Goal: Task Accomplishment & Management: Manage account settings

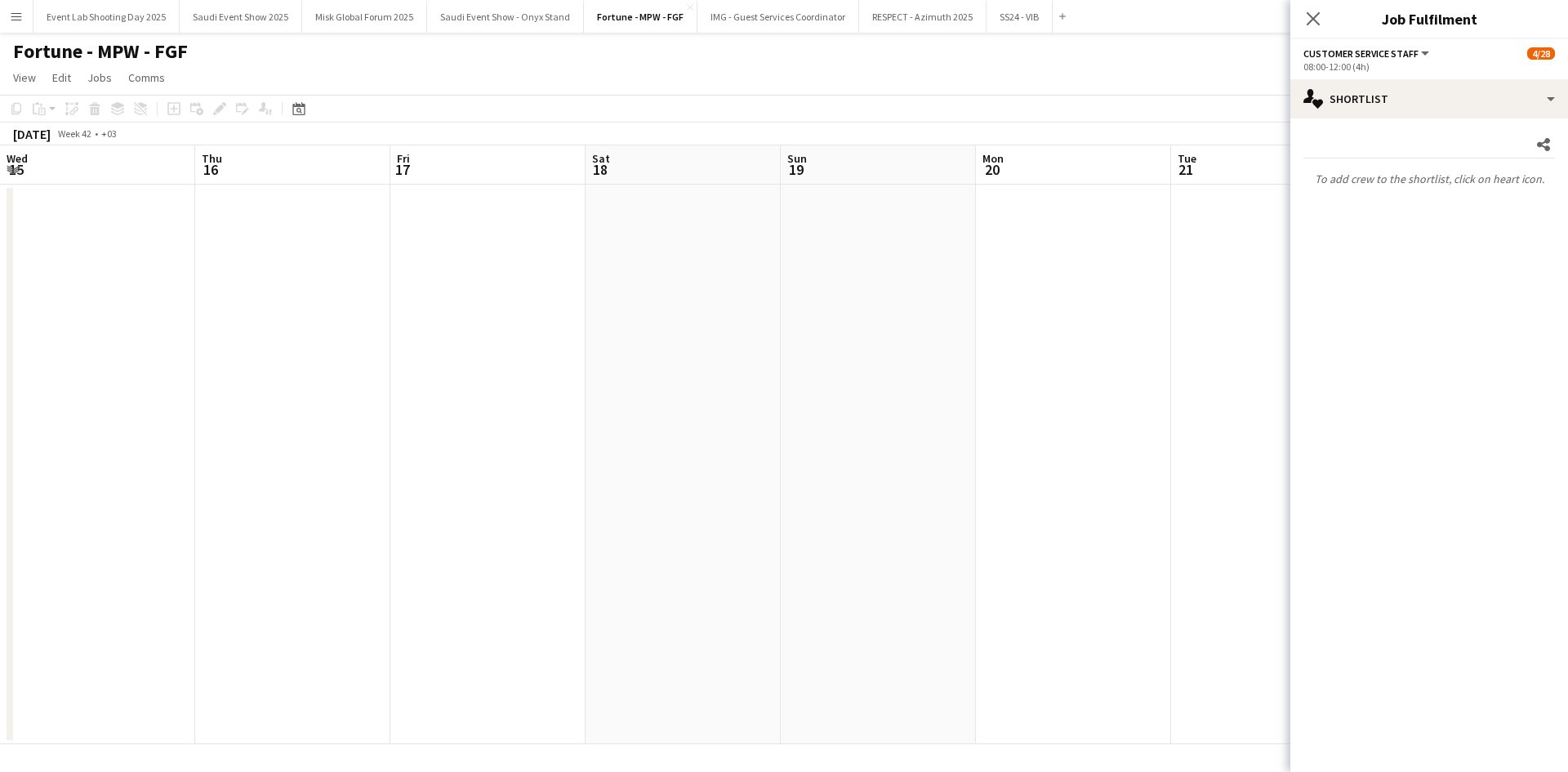
click at [1316, 19] on icon "Close pop-in" at bounding box center [1313, 18] width 13 height 13
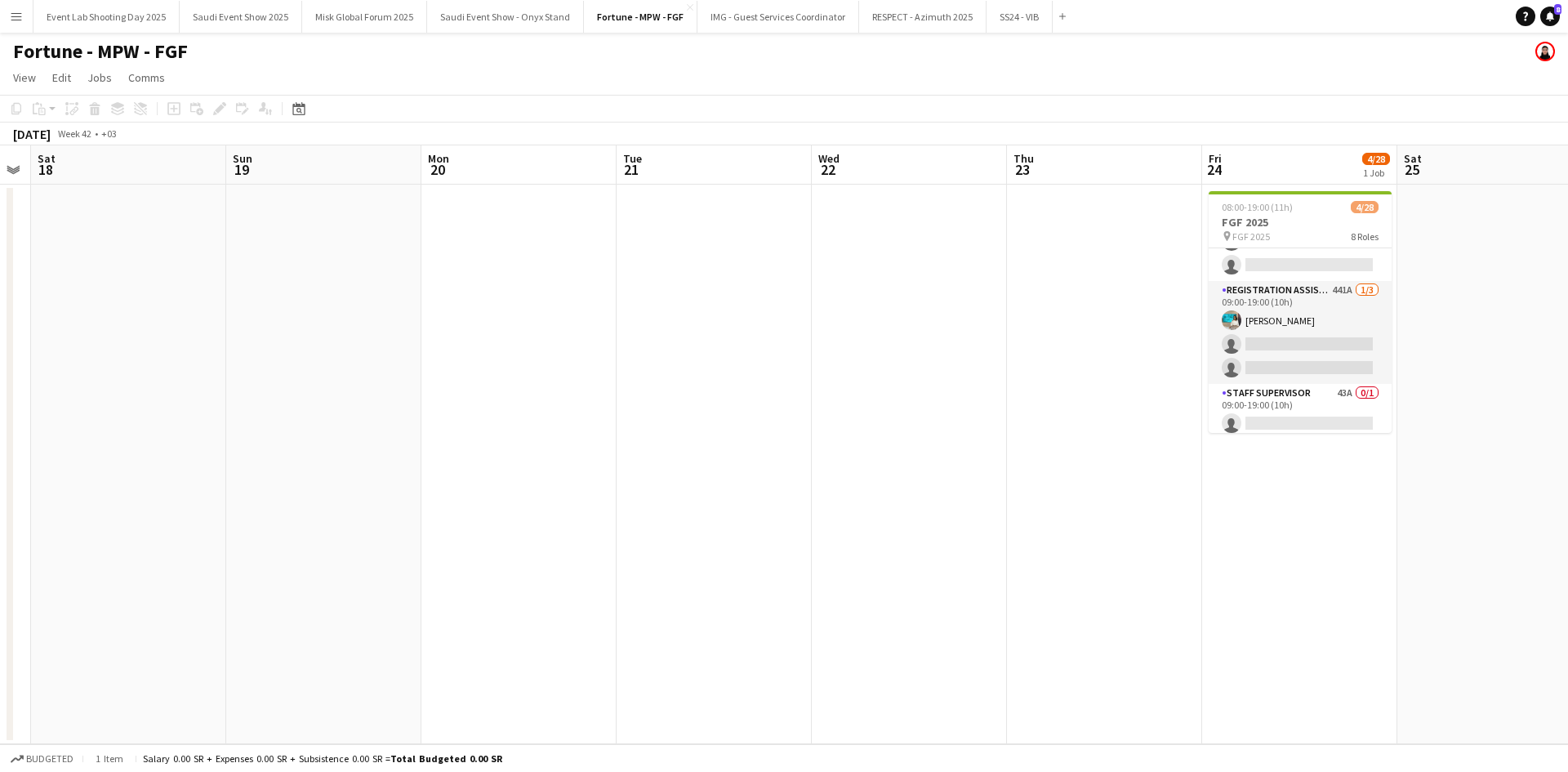
scroll to position [571, 0]
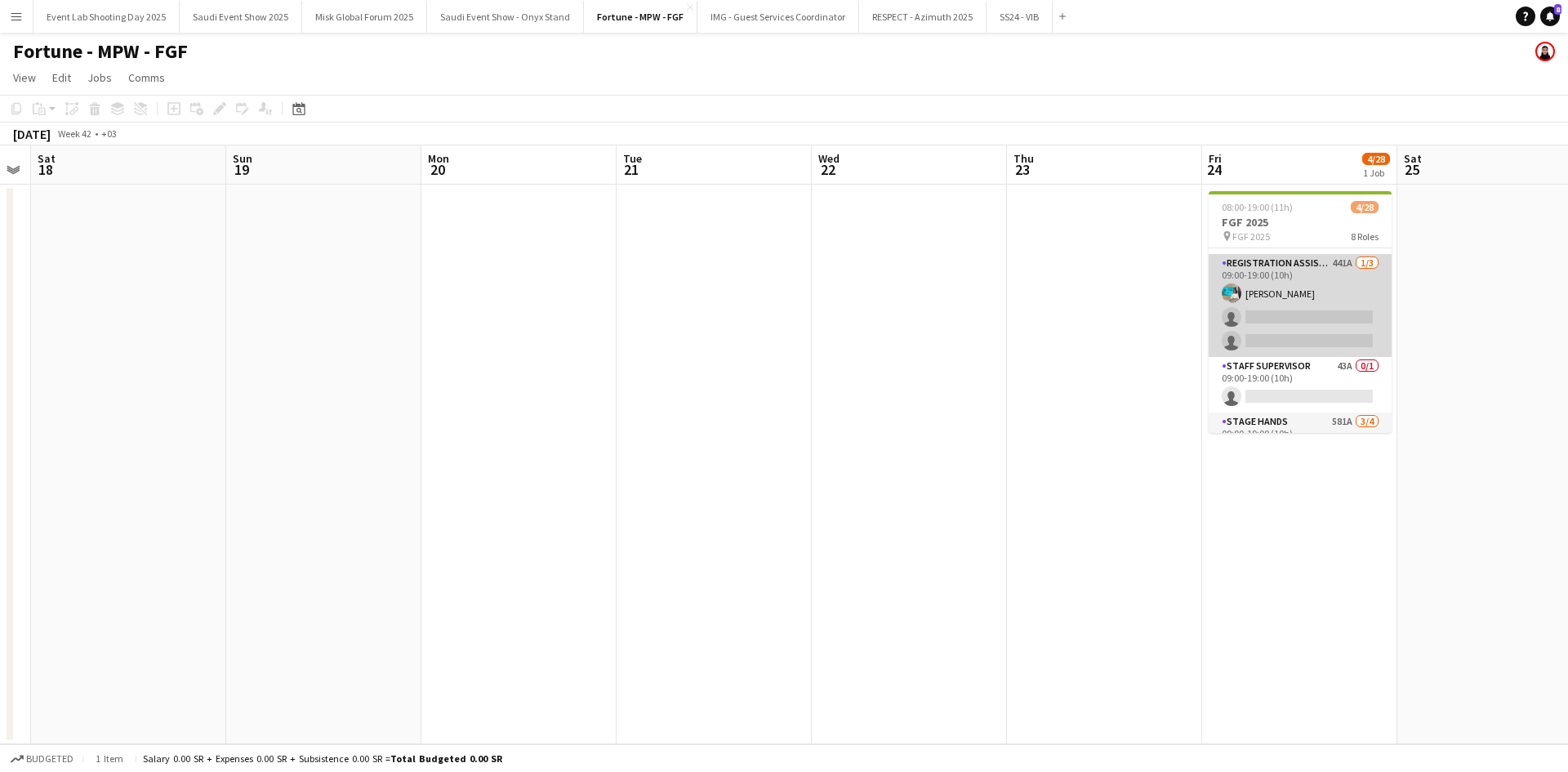
click at [1285, 278] on app-card-role "Registration Assistant 441A [DATE] 09:00-19:00 (10h) [PERSON_NAME] single-neutr…" at bounding box center [1300, 305] width 183 height 103
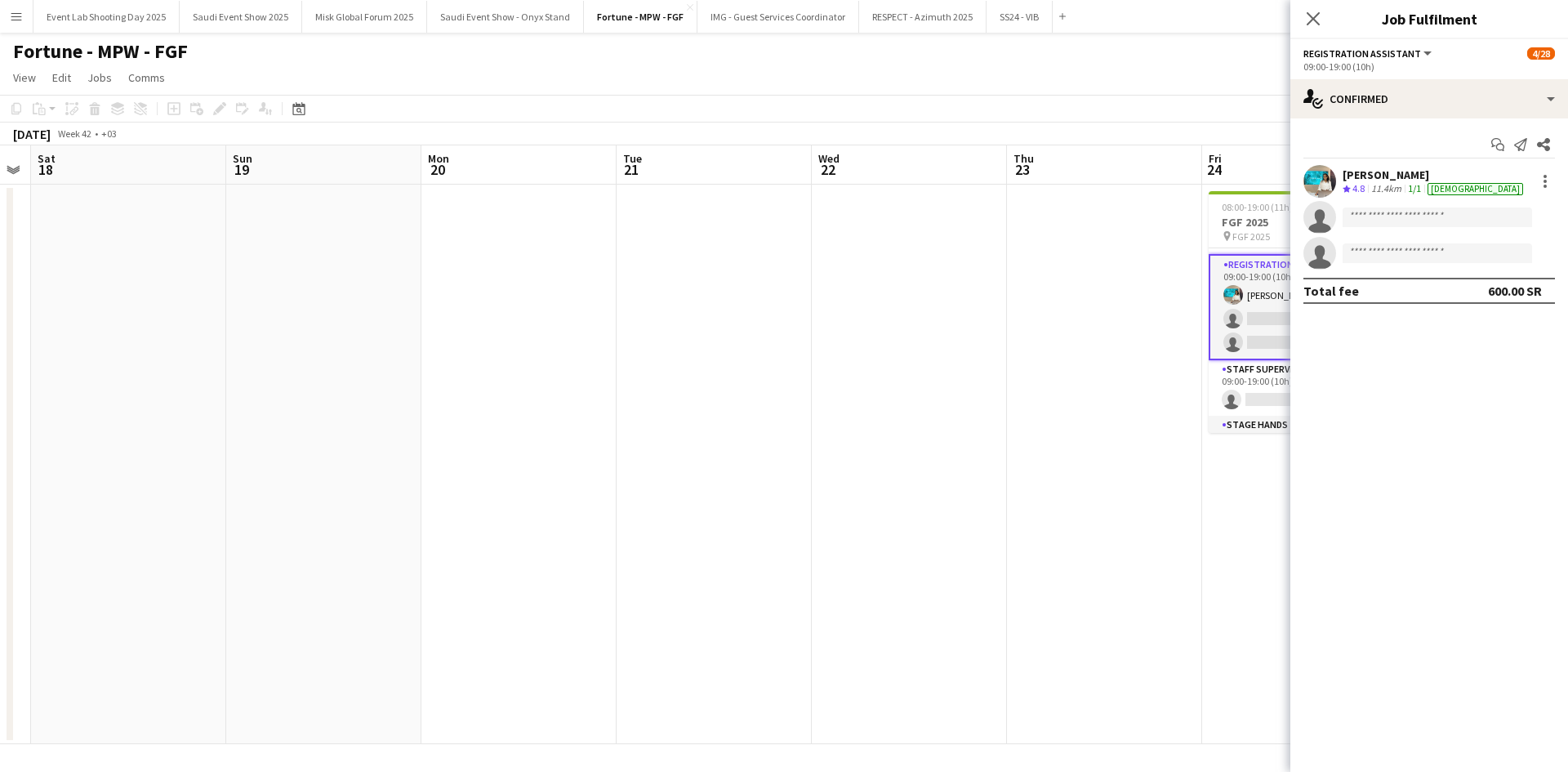
click at [1322, 179] on app-user-avatar at bounding box center [1320, 181] width 32 height 32
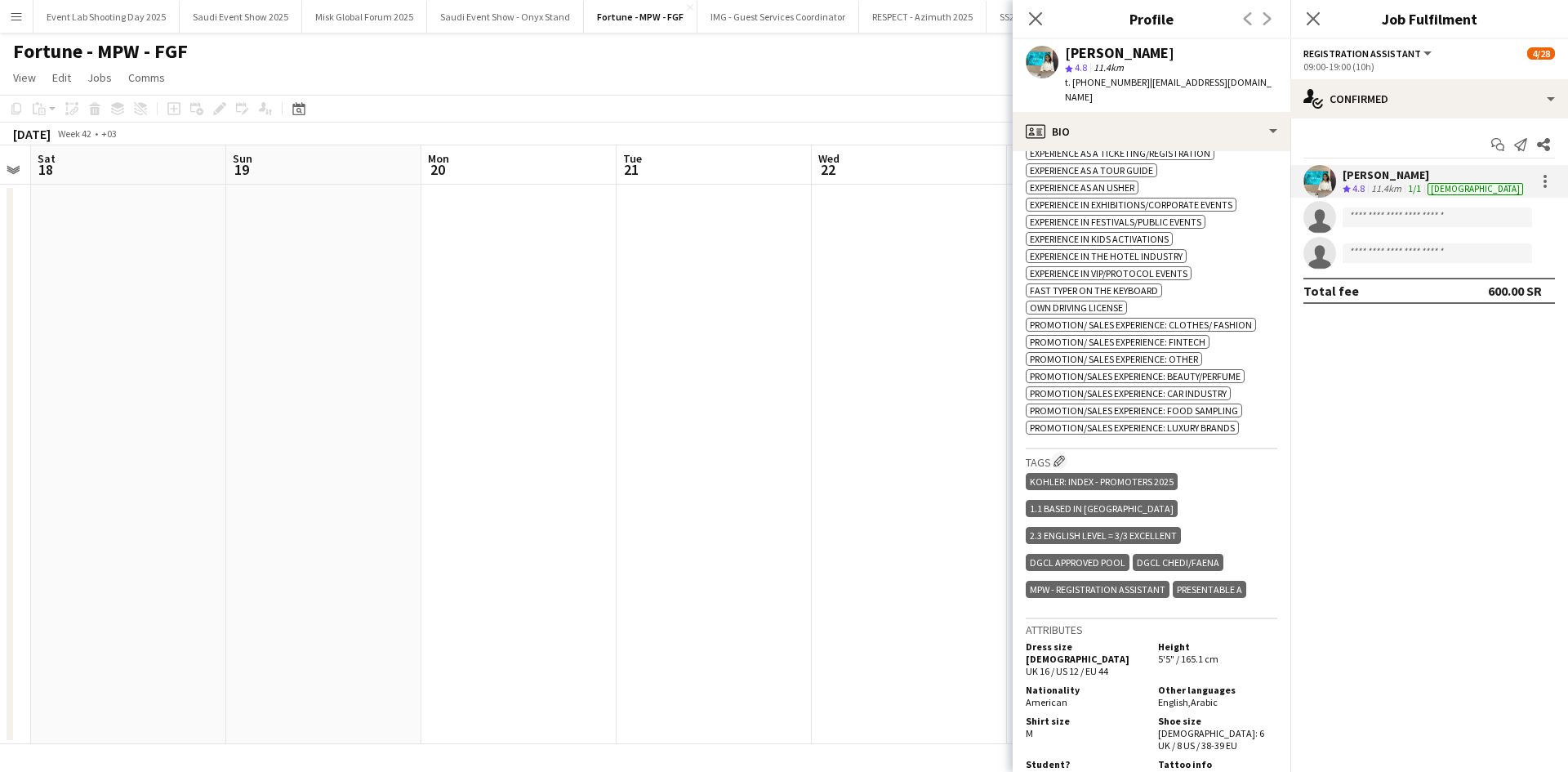
scroll to position [735, 0]
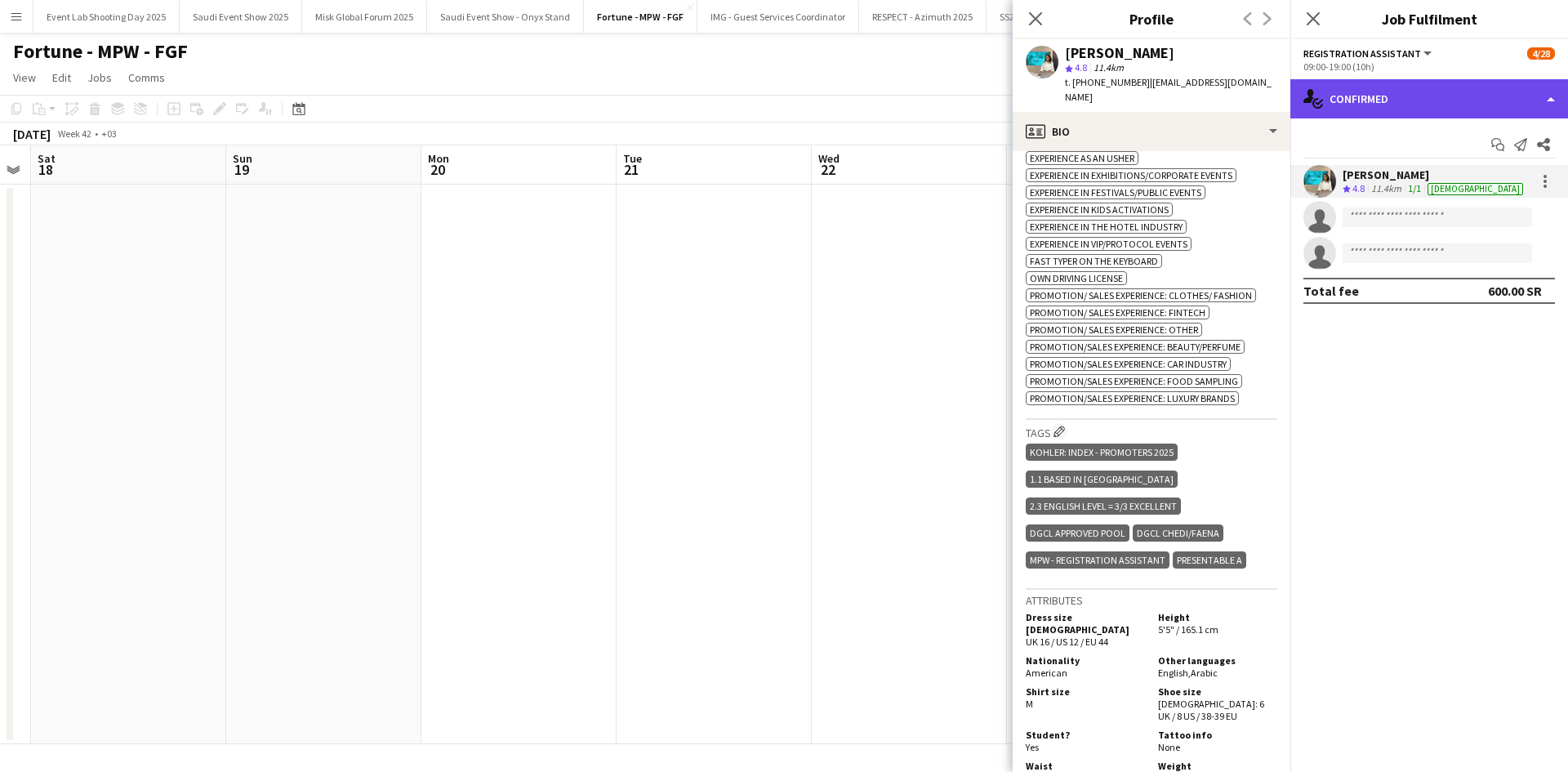
click at [1404, 91] on div "single-neutral-actions-check-2 Confirmed" at bounding box center [1430, 98] width 278 height 39
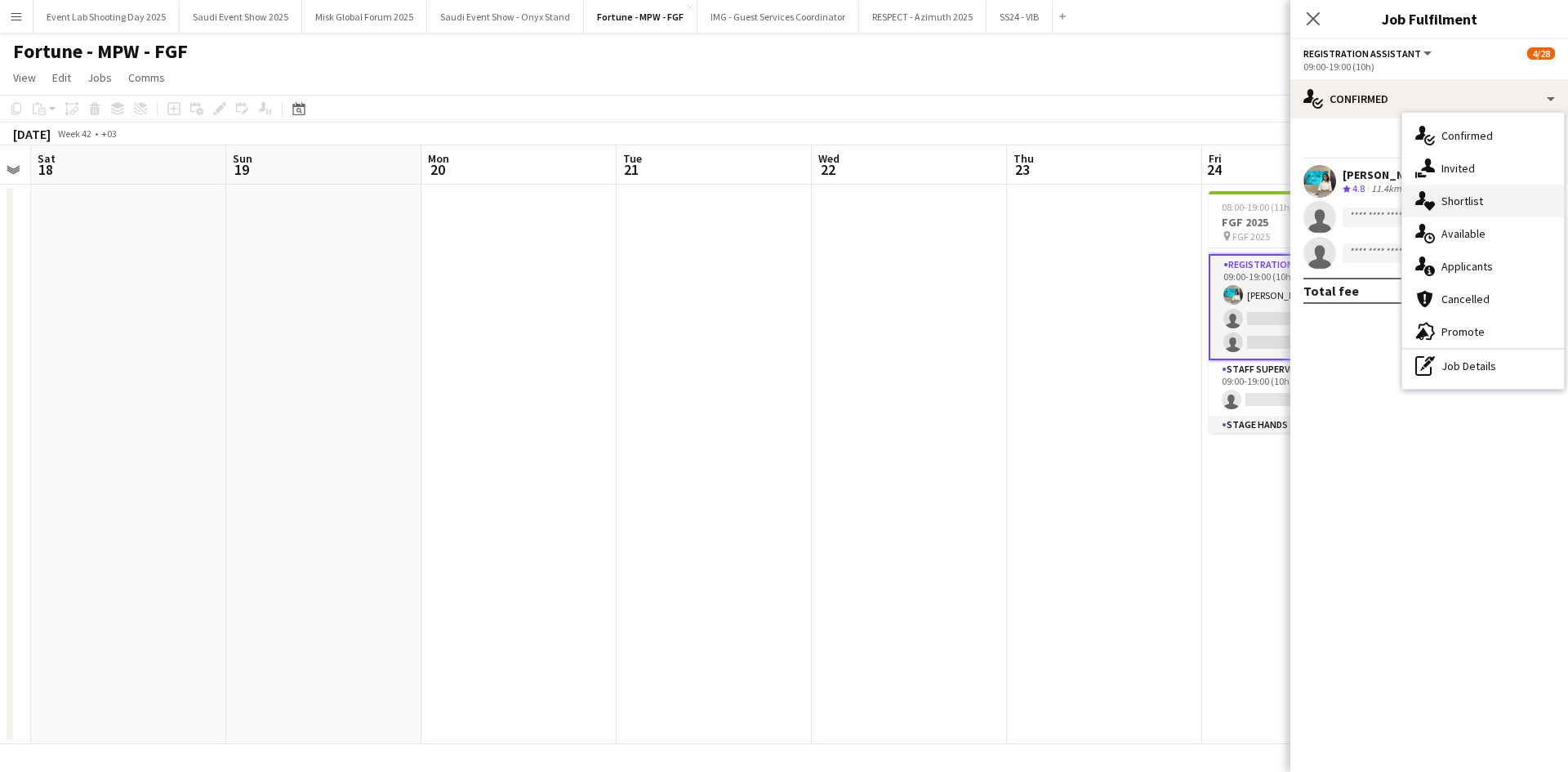
click at [1440, 202] on div "single-neutral-actions-heart Shortlist" at bounding box center [1483, 201] width 162 height 32
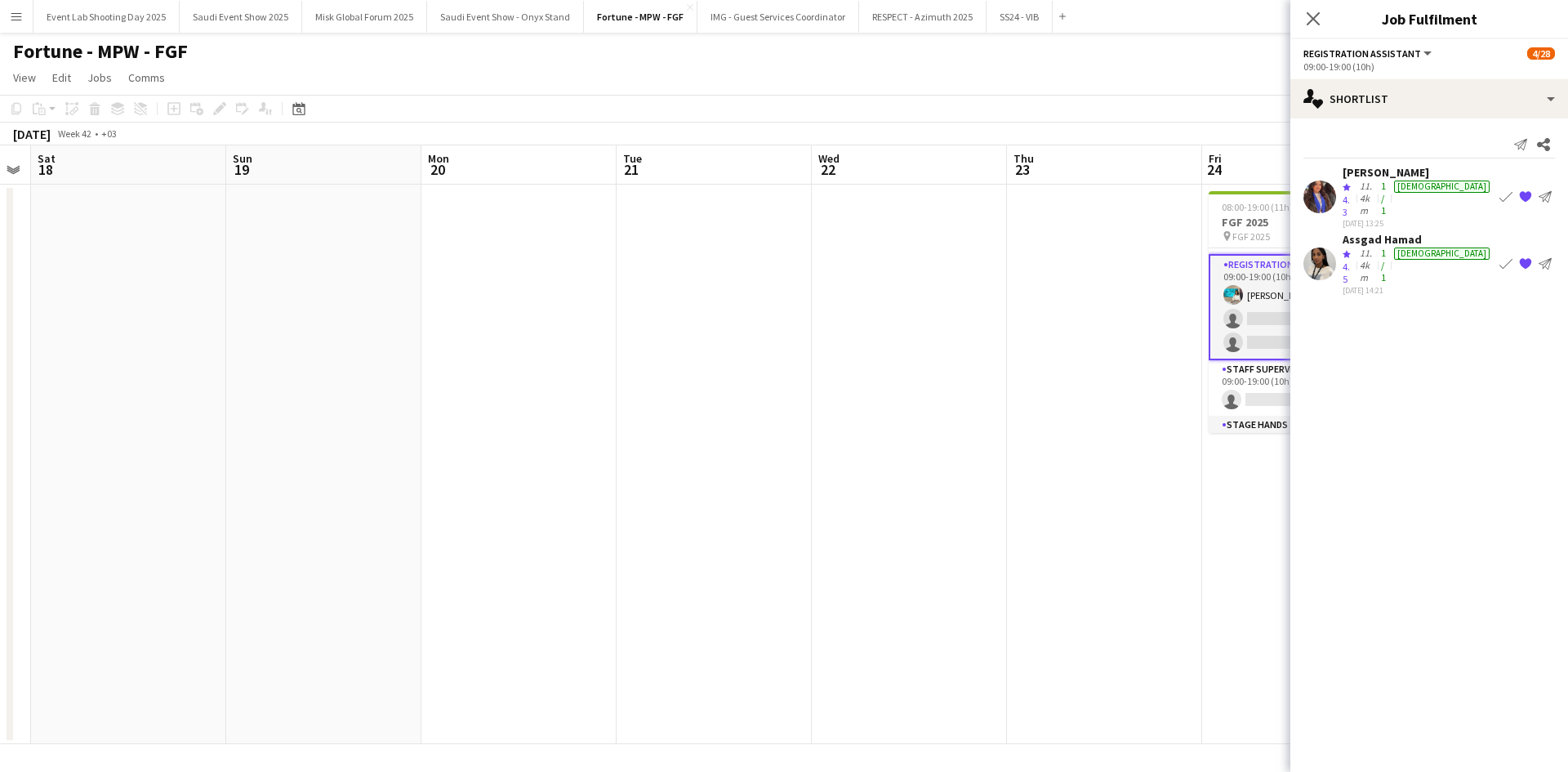
click at [1357, 246] on div "Crew rating 4.5" at bounding box center [1350, 266] width 14 height 39
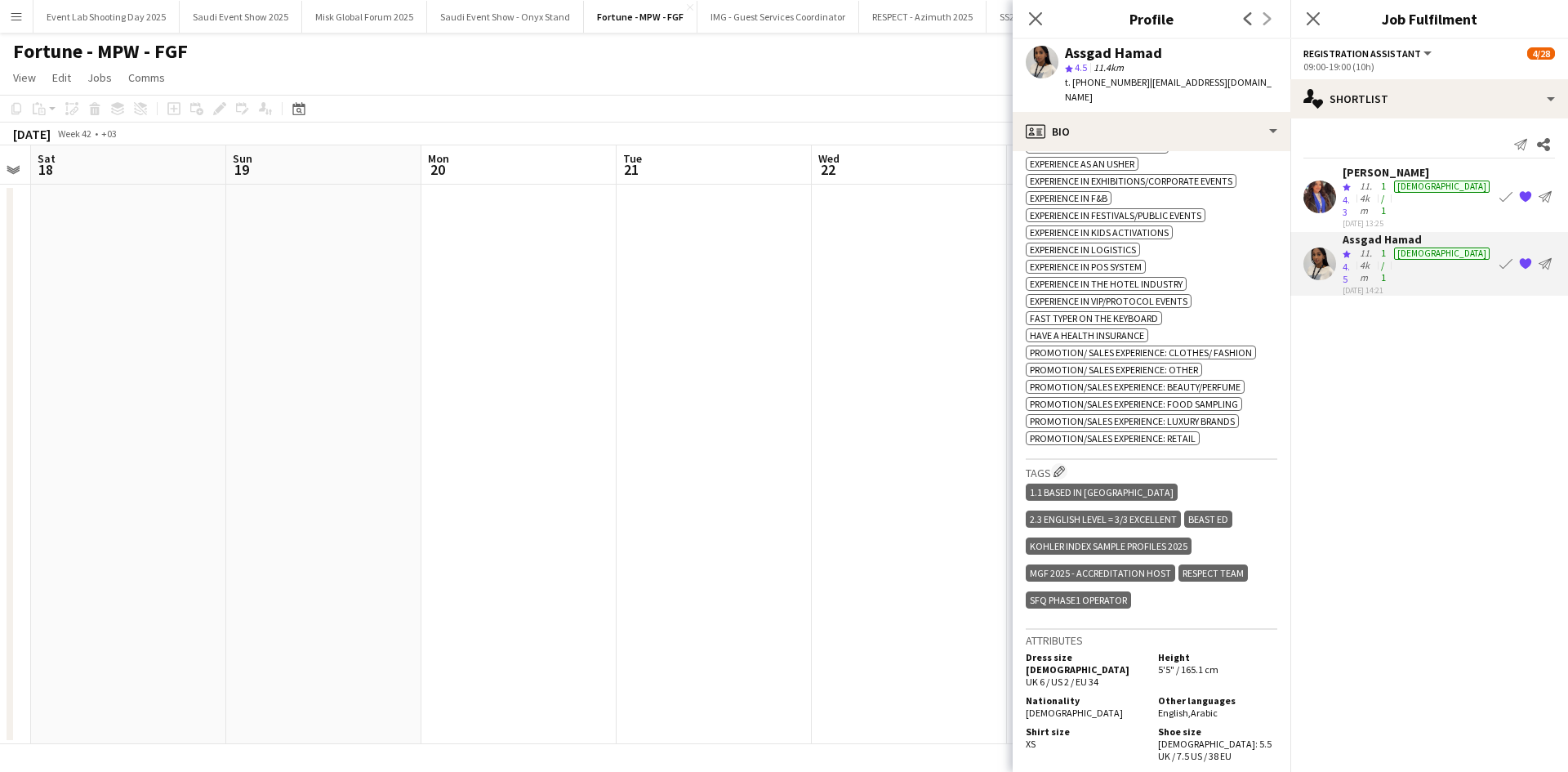
scroll to position [817, 0]
click at [1313, 6] on div "Close pop-in" at bounding box center [1314, 18] width 46 height 38
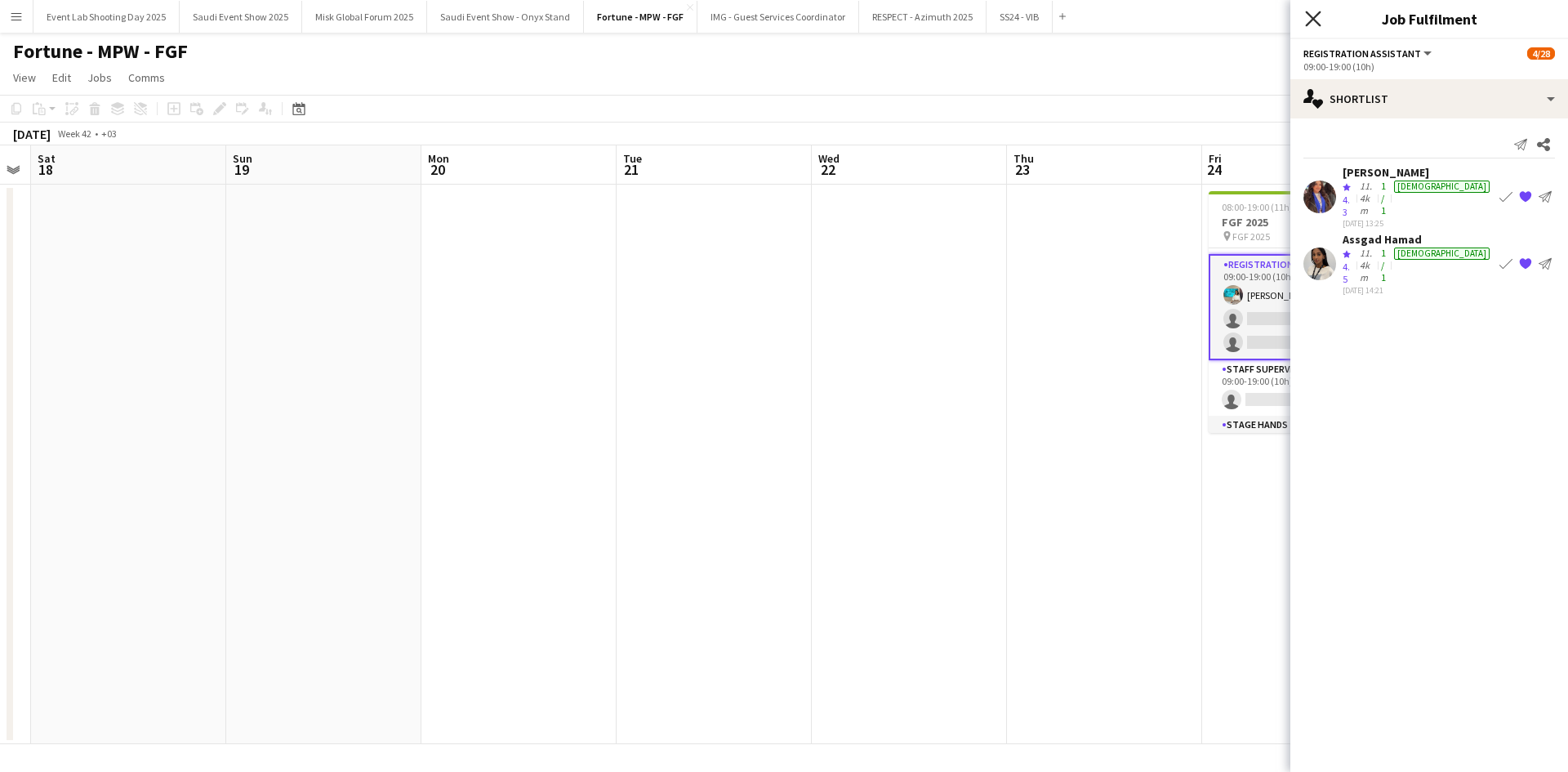
click at [1315, 19] on icon at bounding box center [1313, 18] width 16 height 16
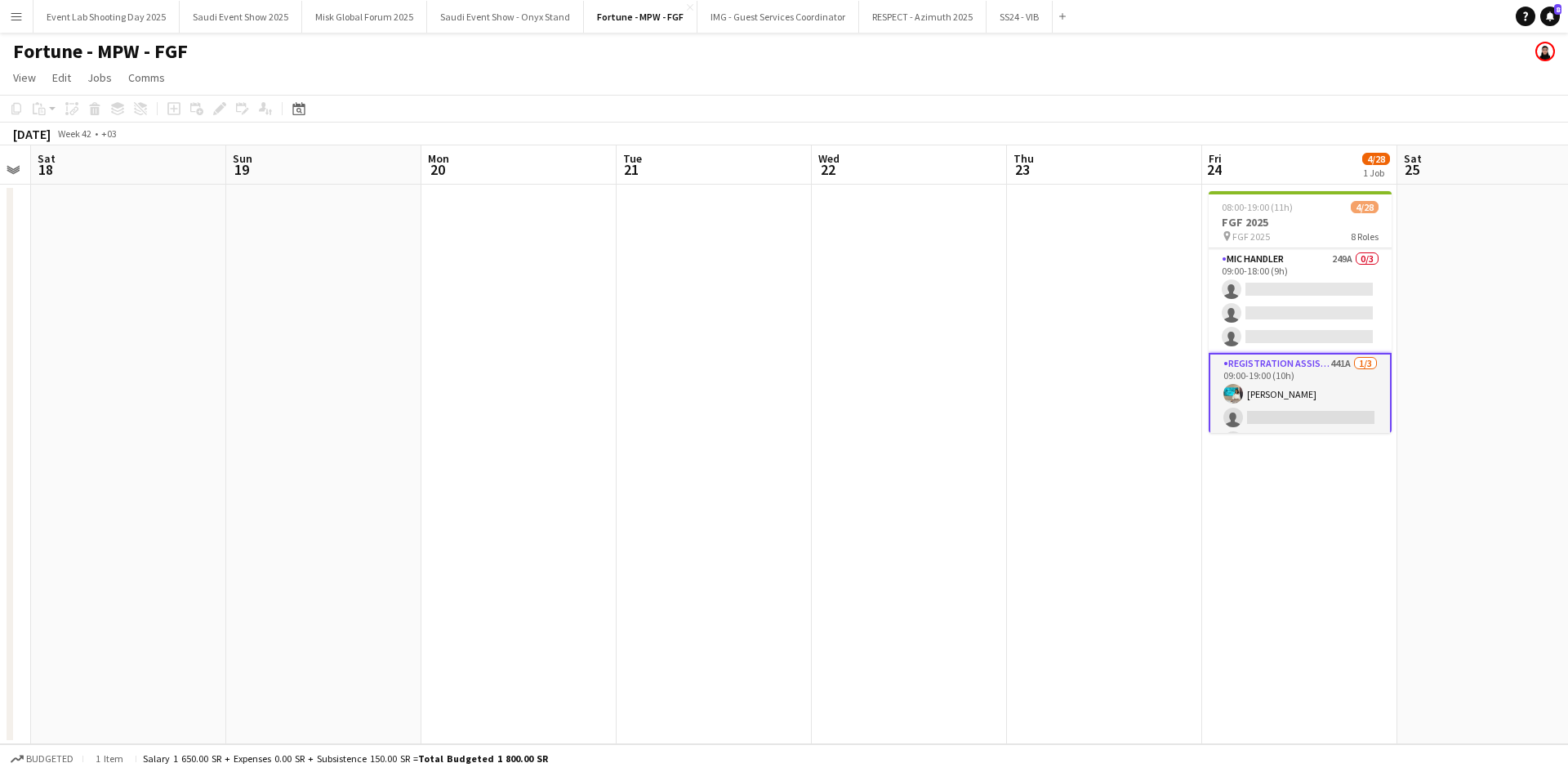
scroll to position [410, 0]
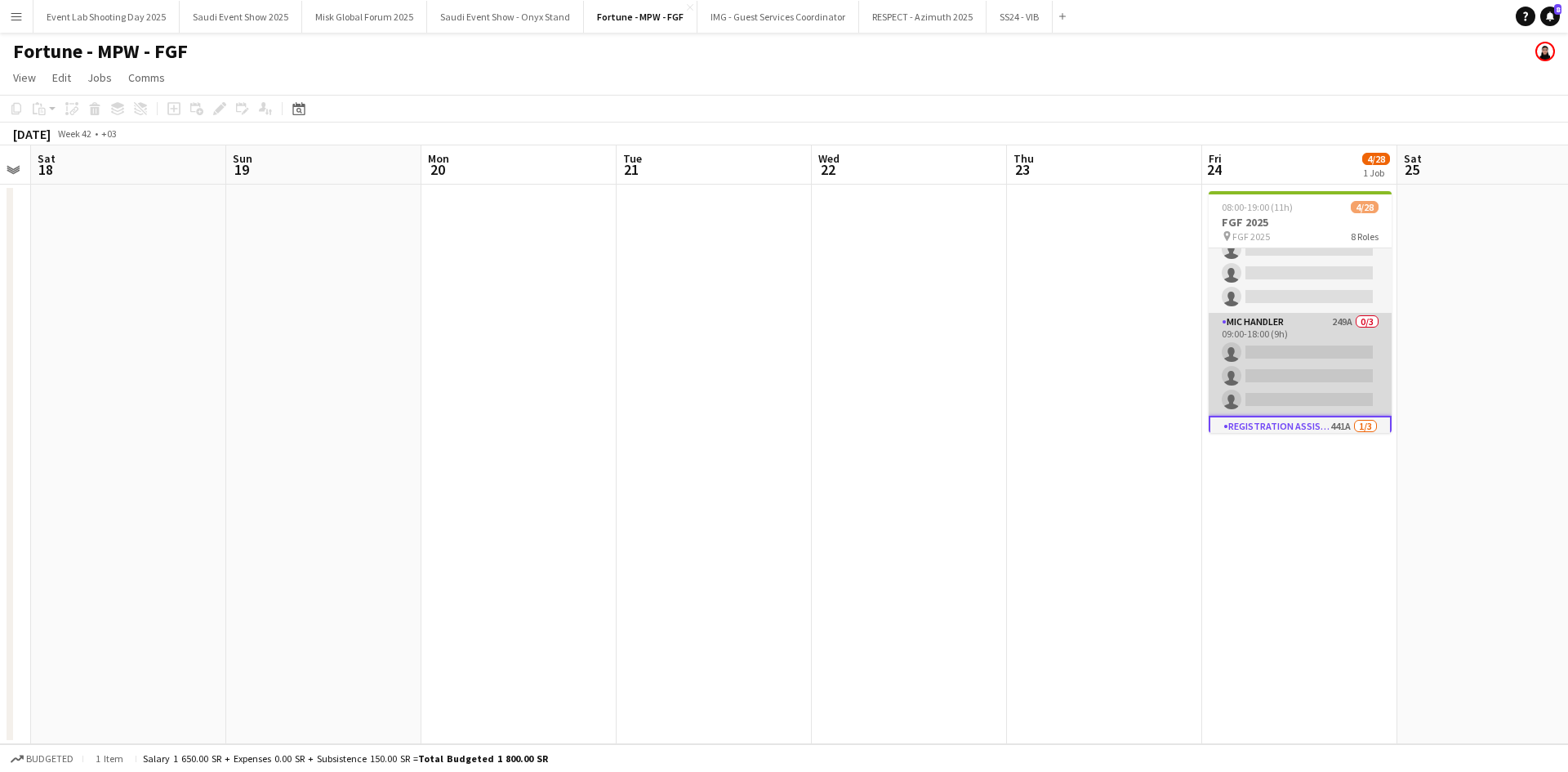
click at [1275, 328] on app-card-role "Mic Handler 249A 0/3 09:00-18:00 (9h) single-neutral-actions single-neutral-act…" at bounding box center [1300, 364] width 183 height 103
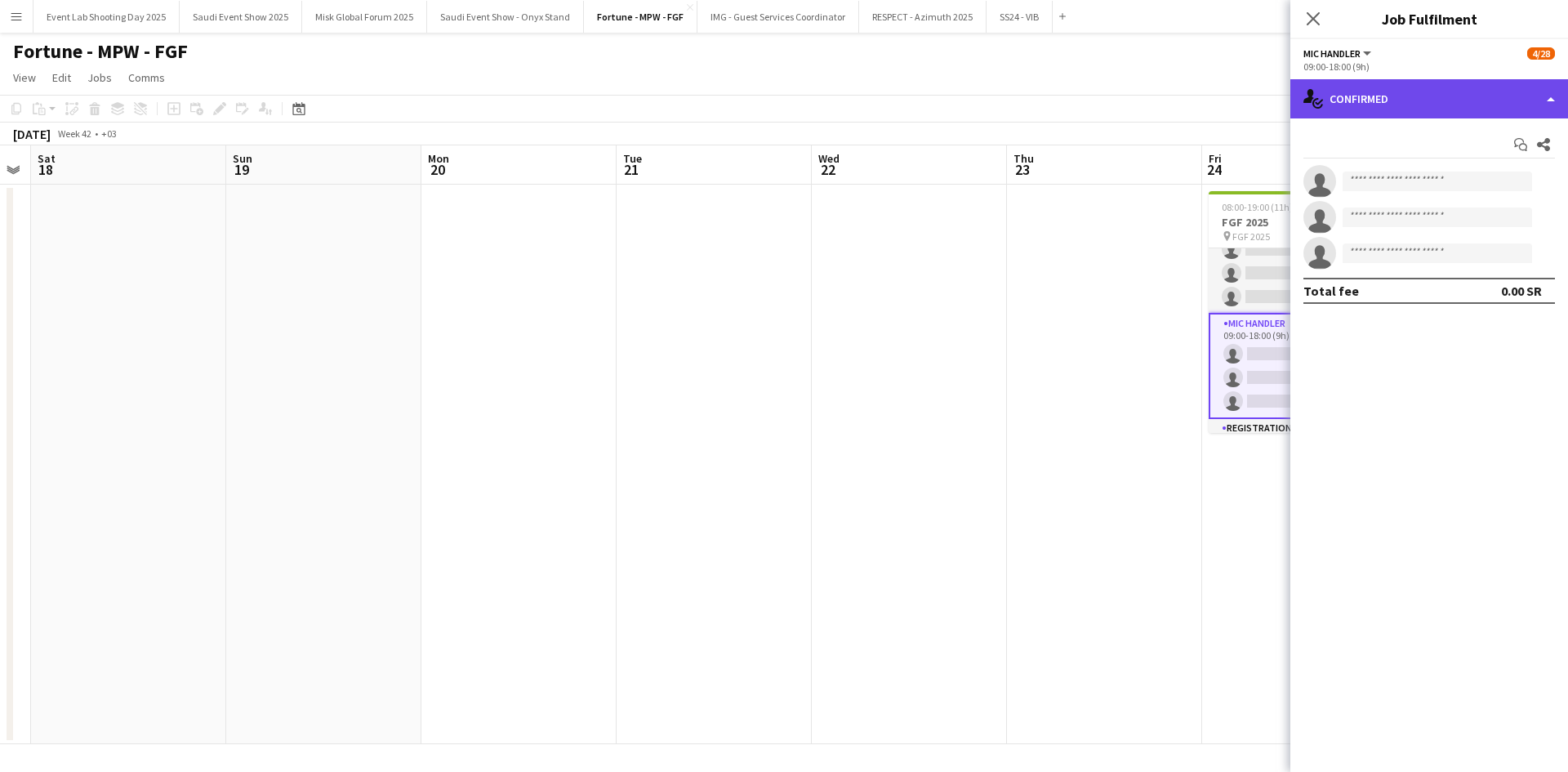
click at [1359, 103] on div "single-neutral-actions-check-2 Confirmed" at bounding box center [1430, 98] width 278 height 39
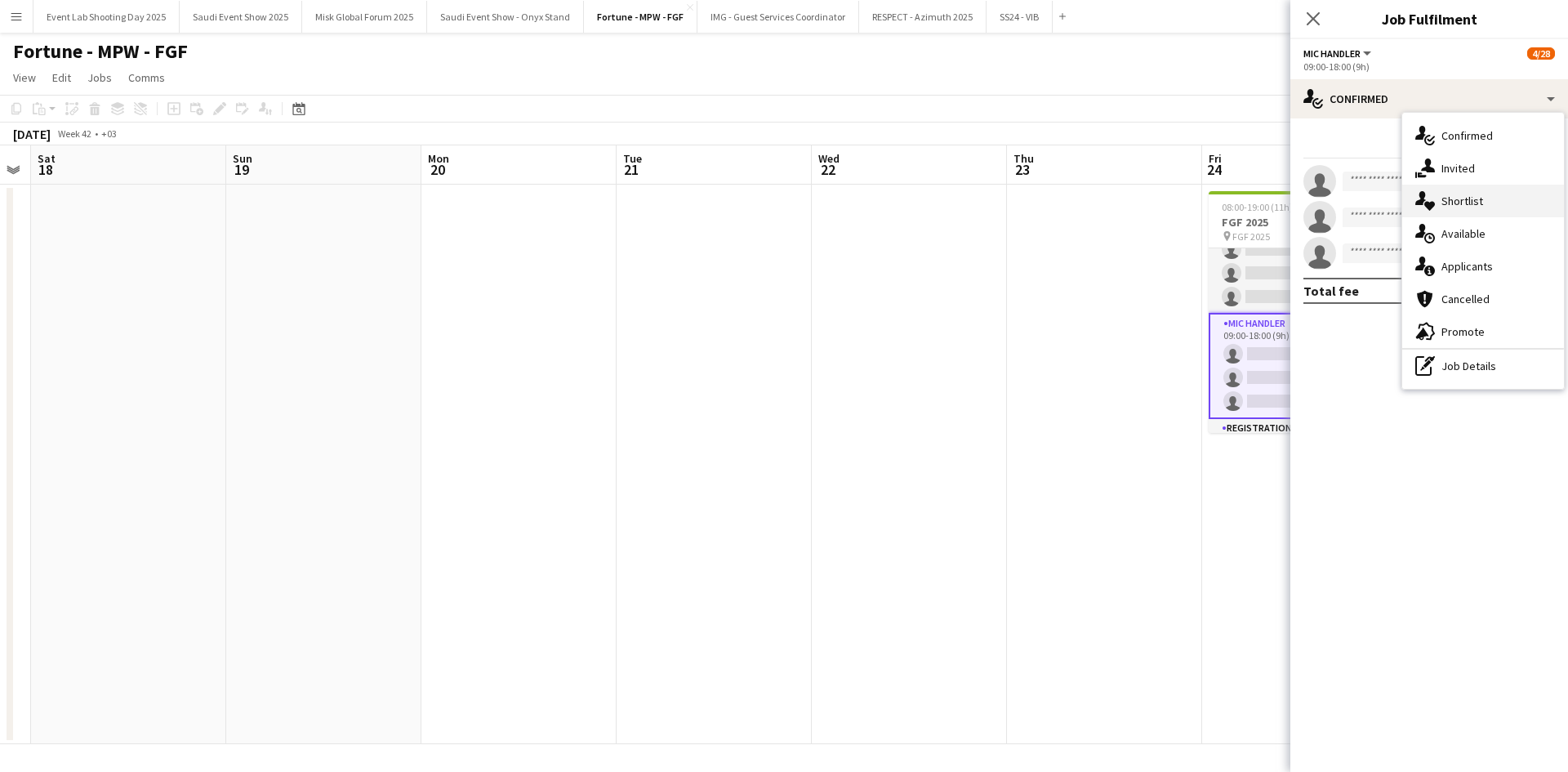
click at [1457, 206] on span "Shortlist" at bounding box center [1463, 201] width 42 height 15
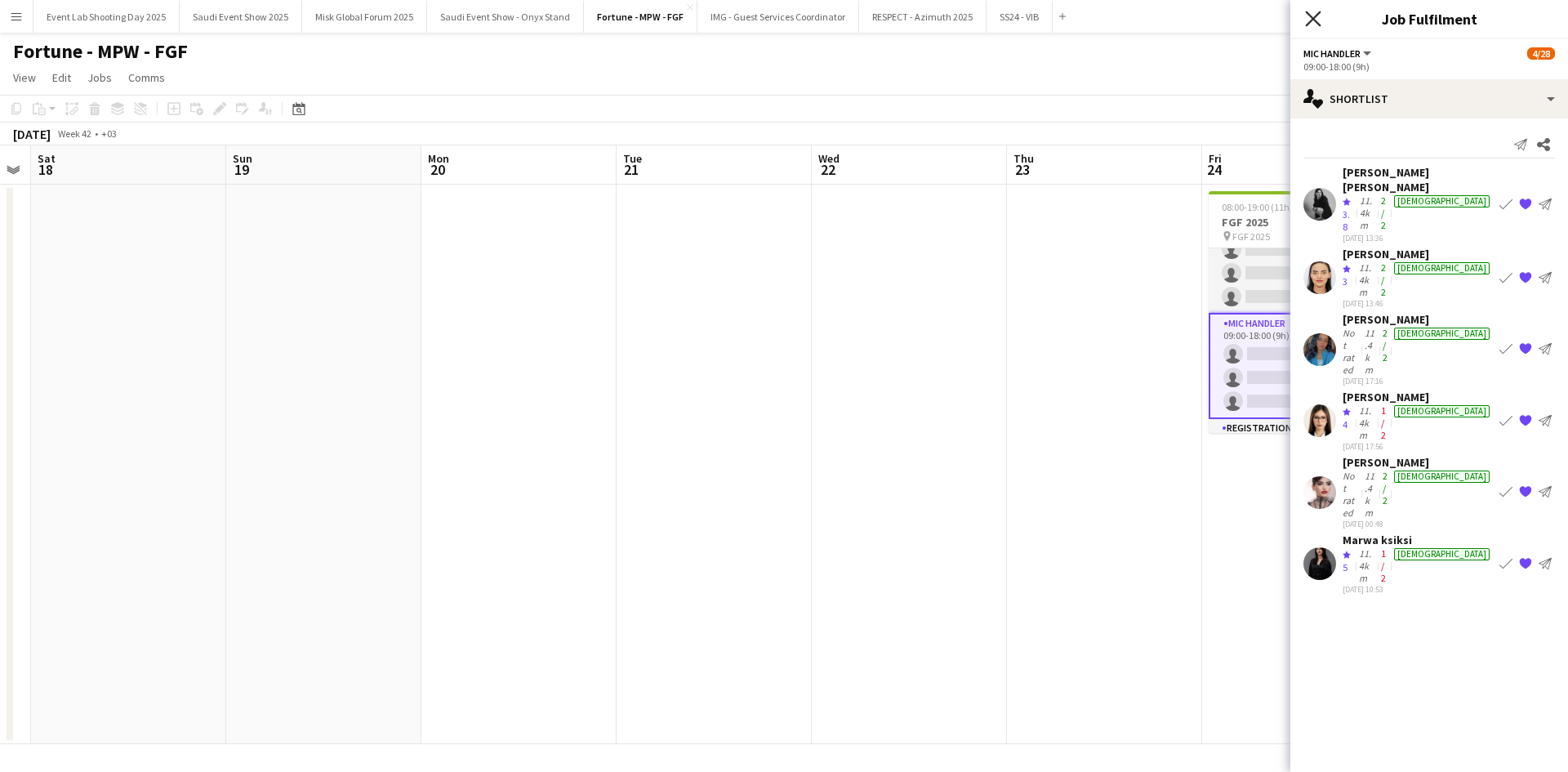
click at [1309, 18] on icon "Close pop-in" at bounding box center [1313, 18] width 16 height 16
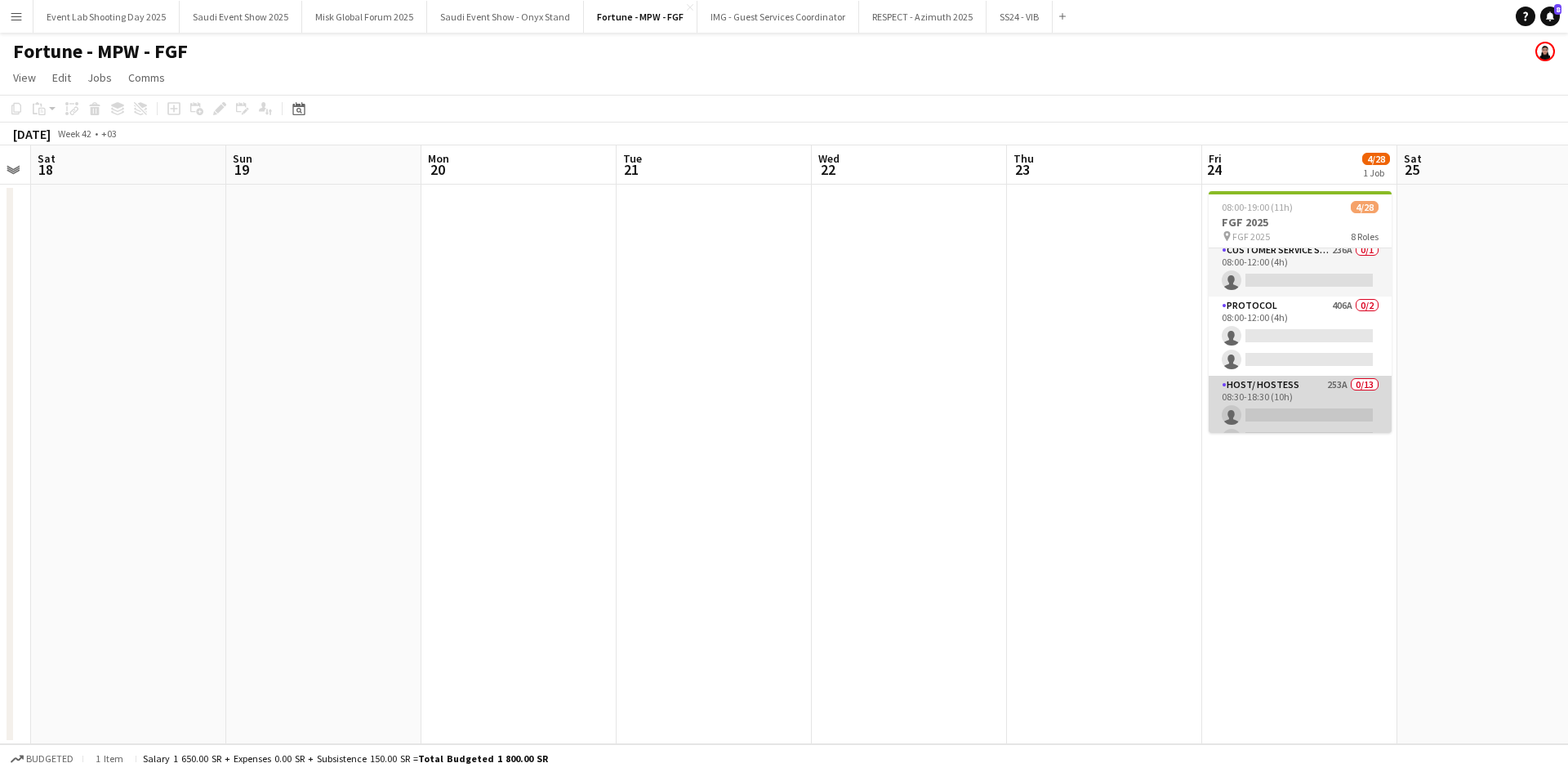
scroll to position [0, 0]
click at [1258, 397] on app-card-role "Host/ Hostess 253A 0/13 08:30-18:30 (10h) single-neutral-actions single-neutral…" at bounding box center [1300, 553] width 183 height 340
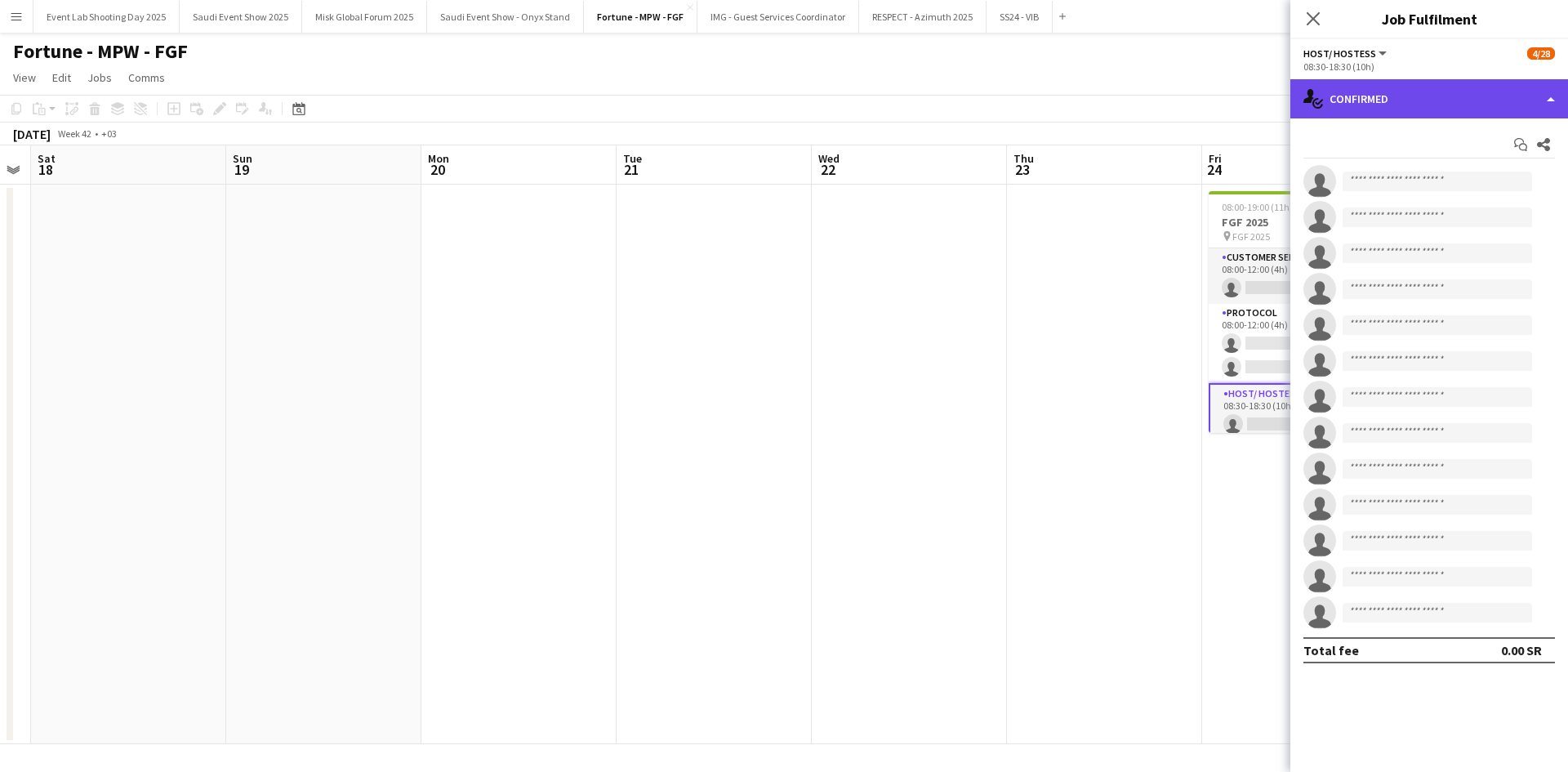
click at [1375, 90] on div "single-neutral-actions-check-2 Confirmed" at bounding box center [1430, 98] width 278 height 39
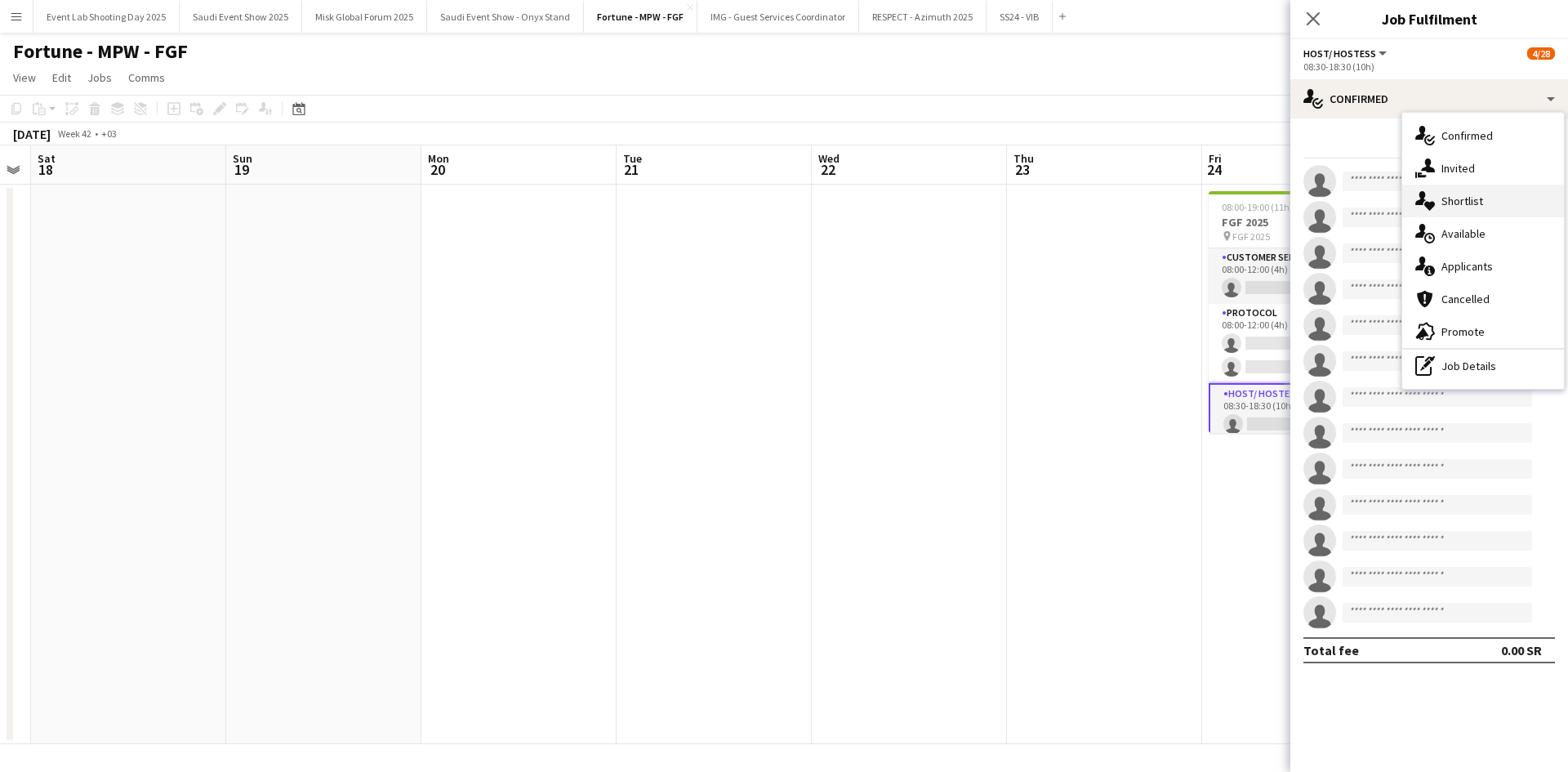
click at [1447, 188] on div "single-neutral-actions-heart Shortlist" at bounding box center [1483, 201] width 162 height 32
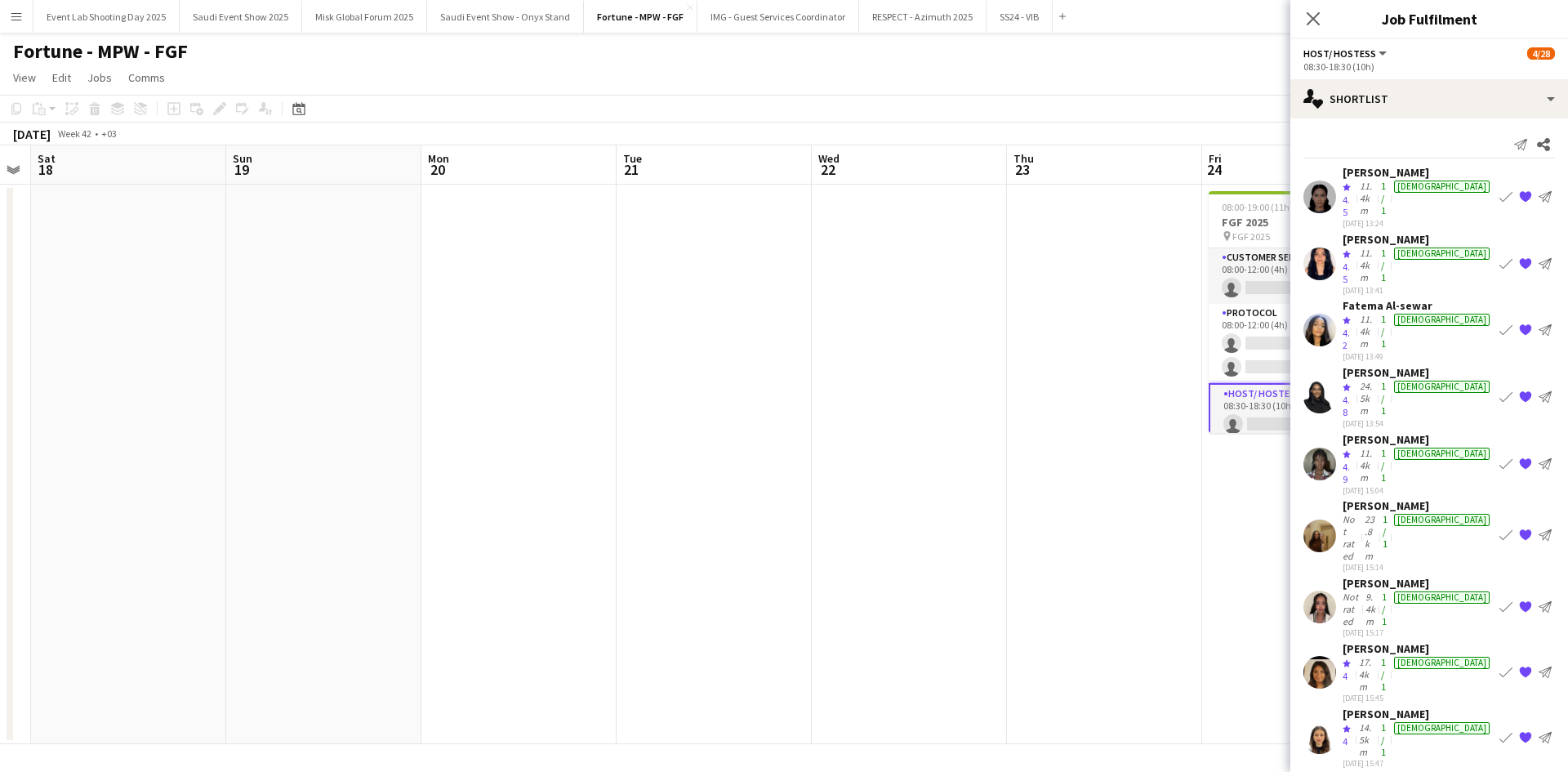
click at [1329, 380] on app-user-avatar at bounding box center [1320, 396] width 32 height 32
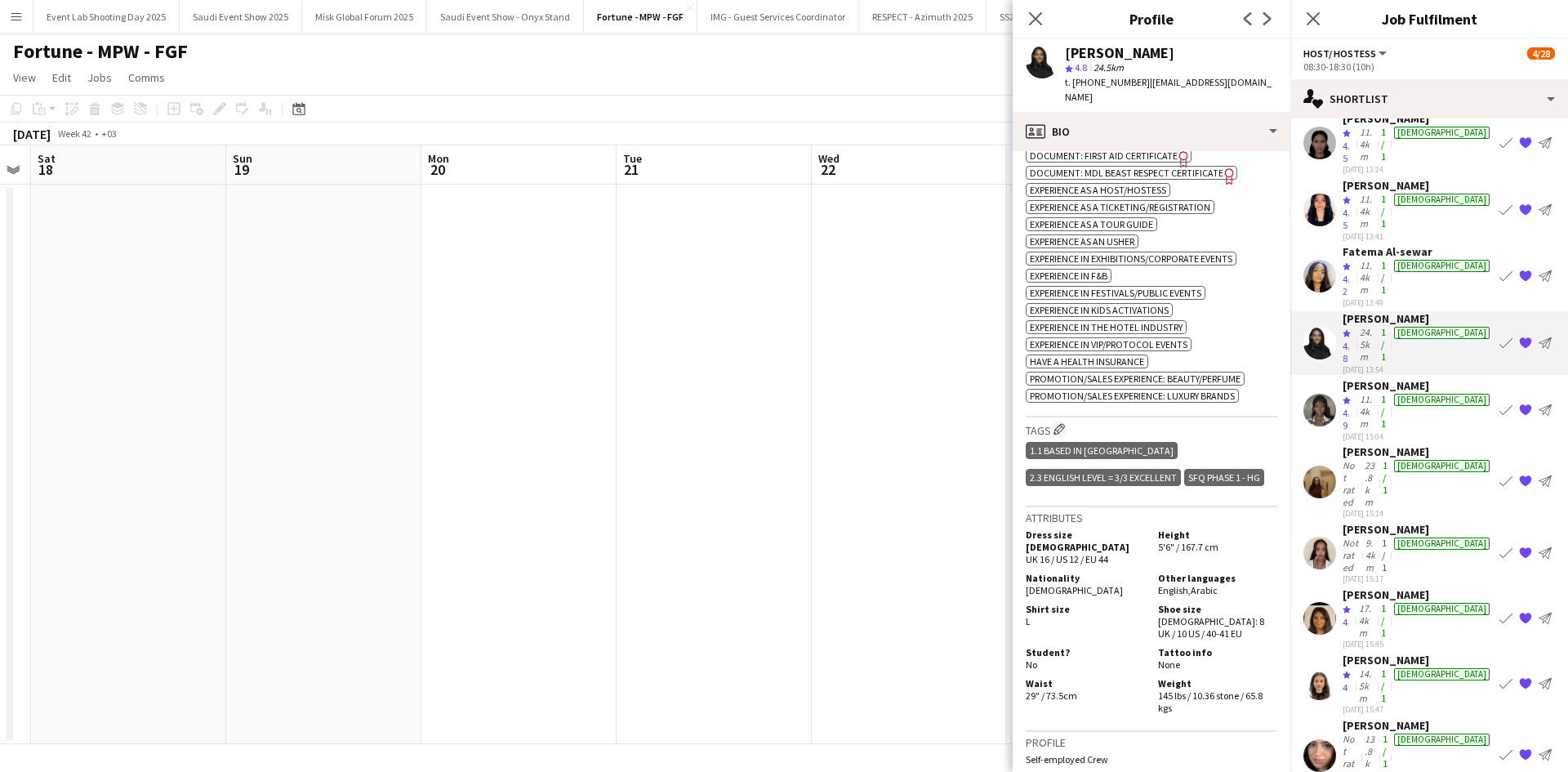
scroll to position [81, 0]
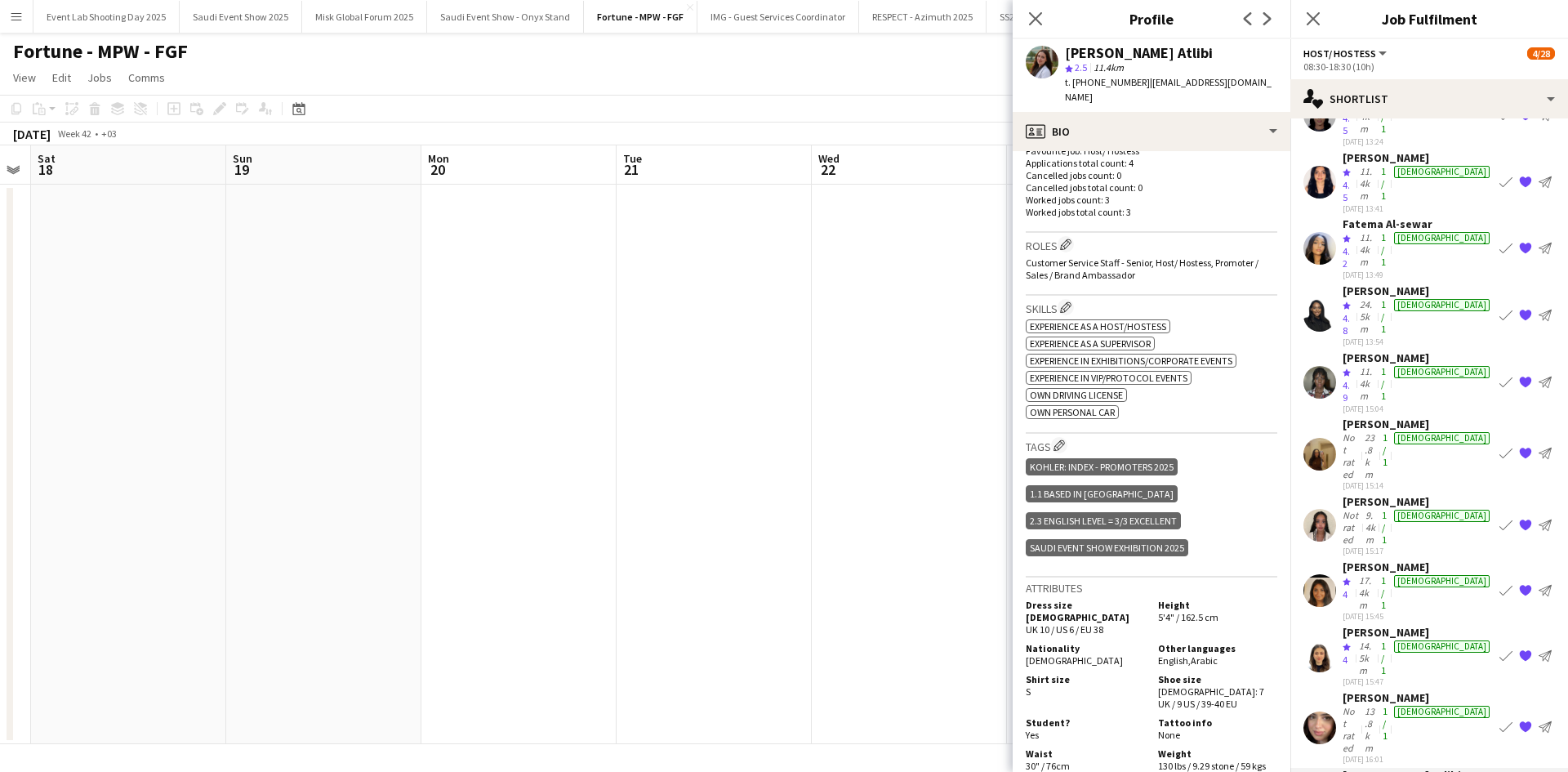
scroll to position [490, 0]
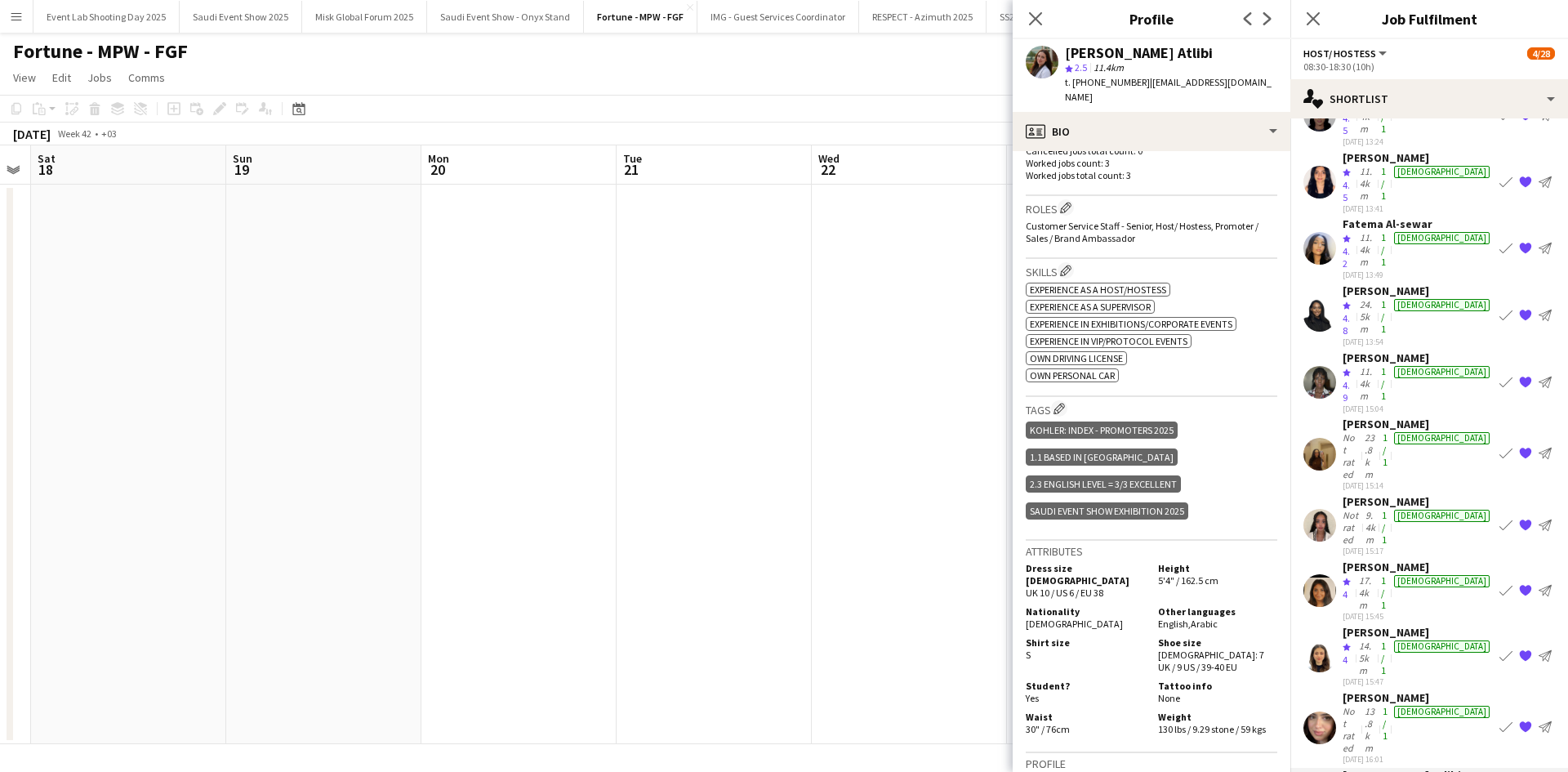
click at [1322, 574] on app-user-avatar at bounding box center [1320, 590] width 32 height 32
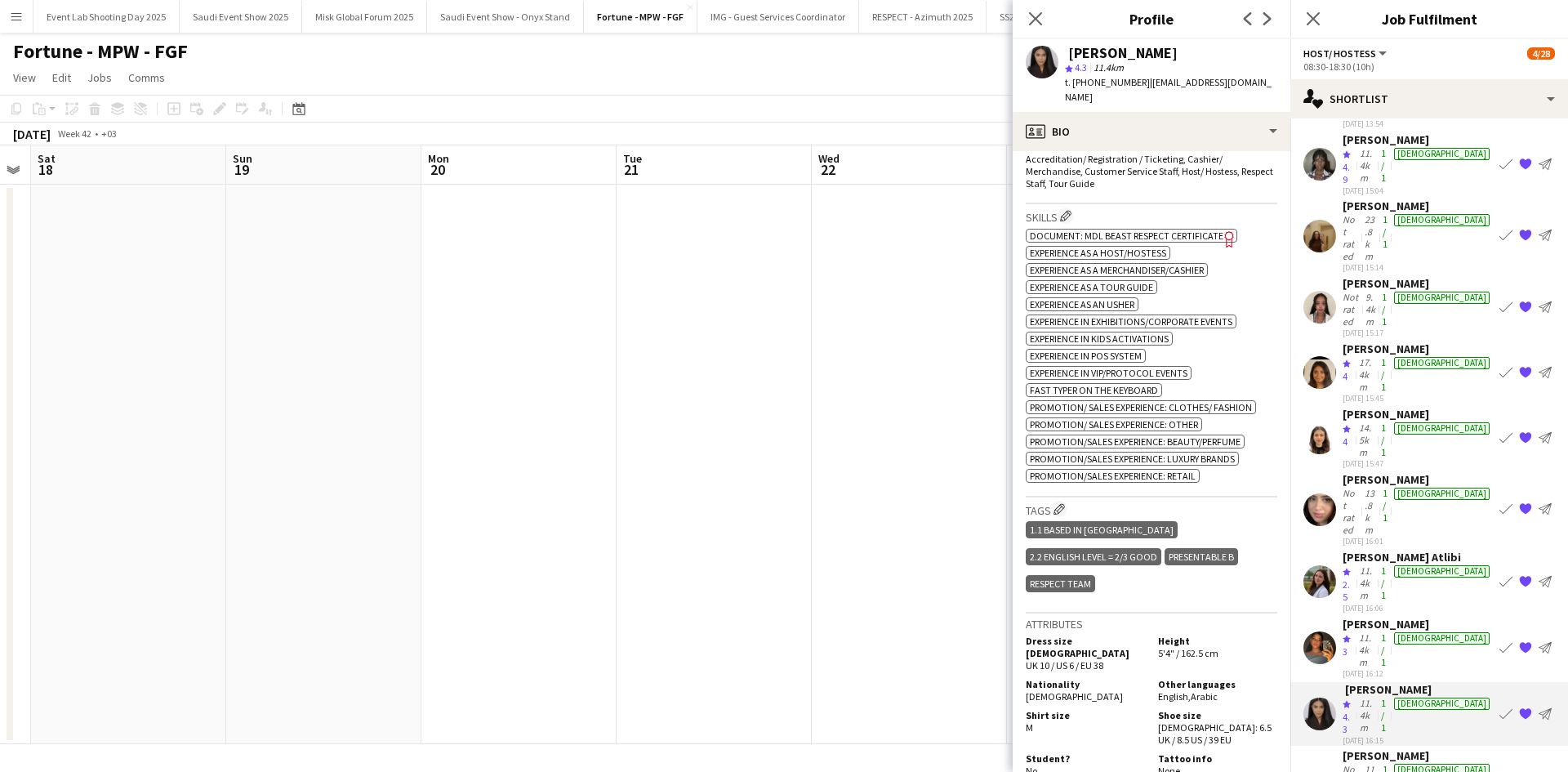
scroll to position [334, 0]
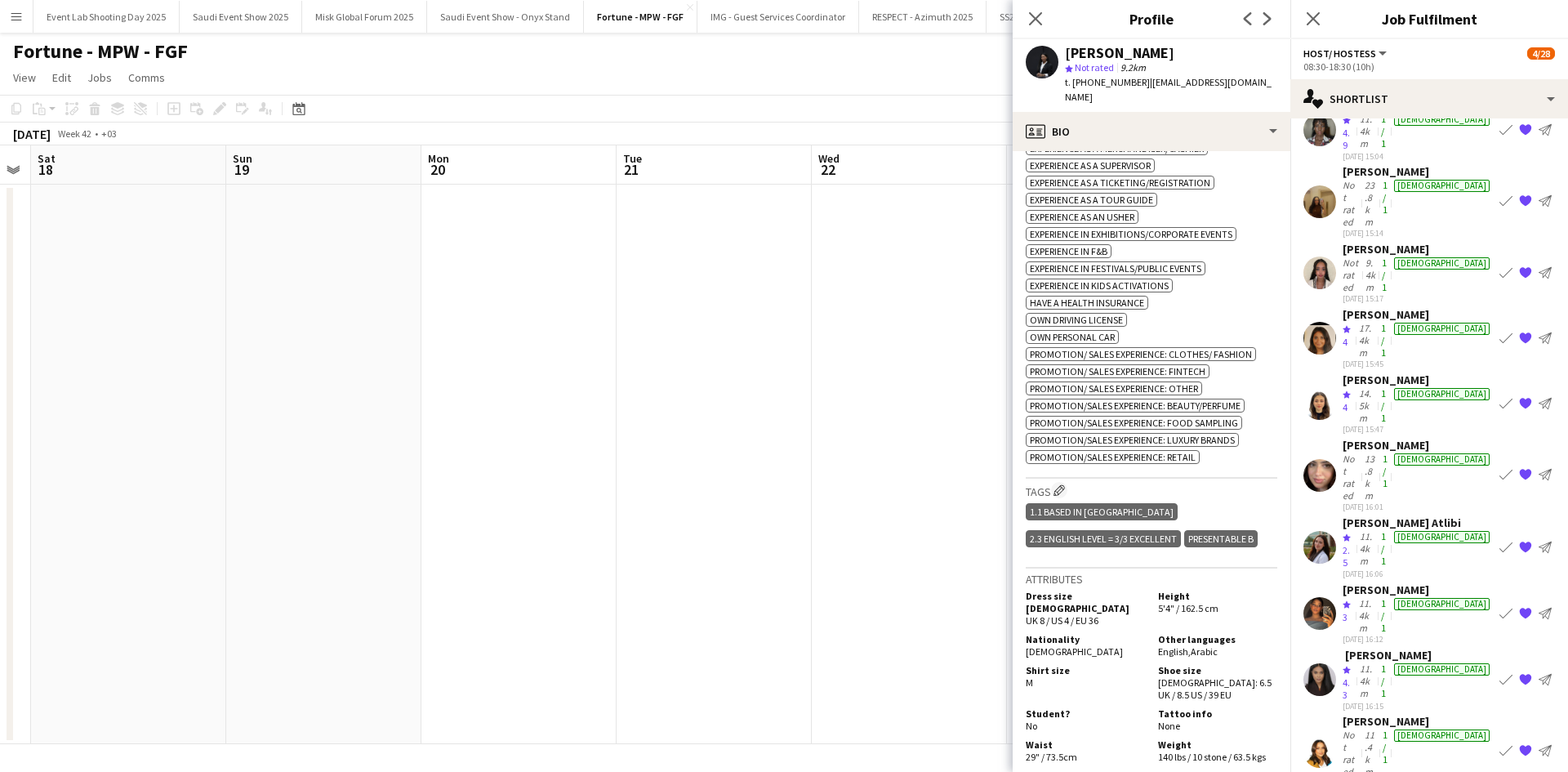
scroll to position [654, 0]
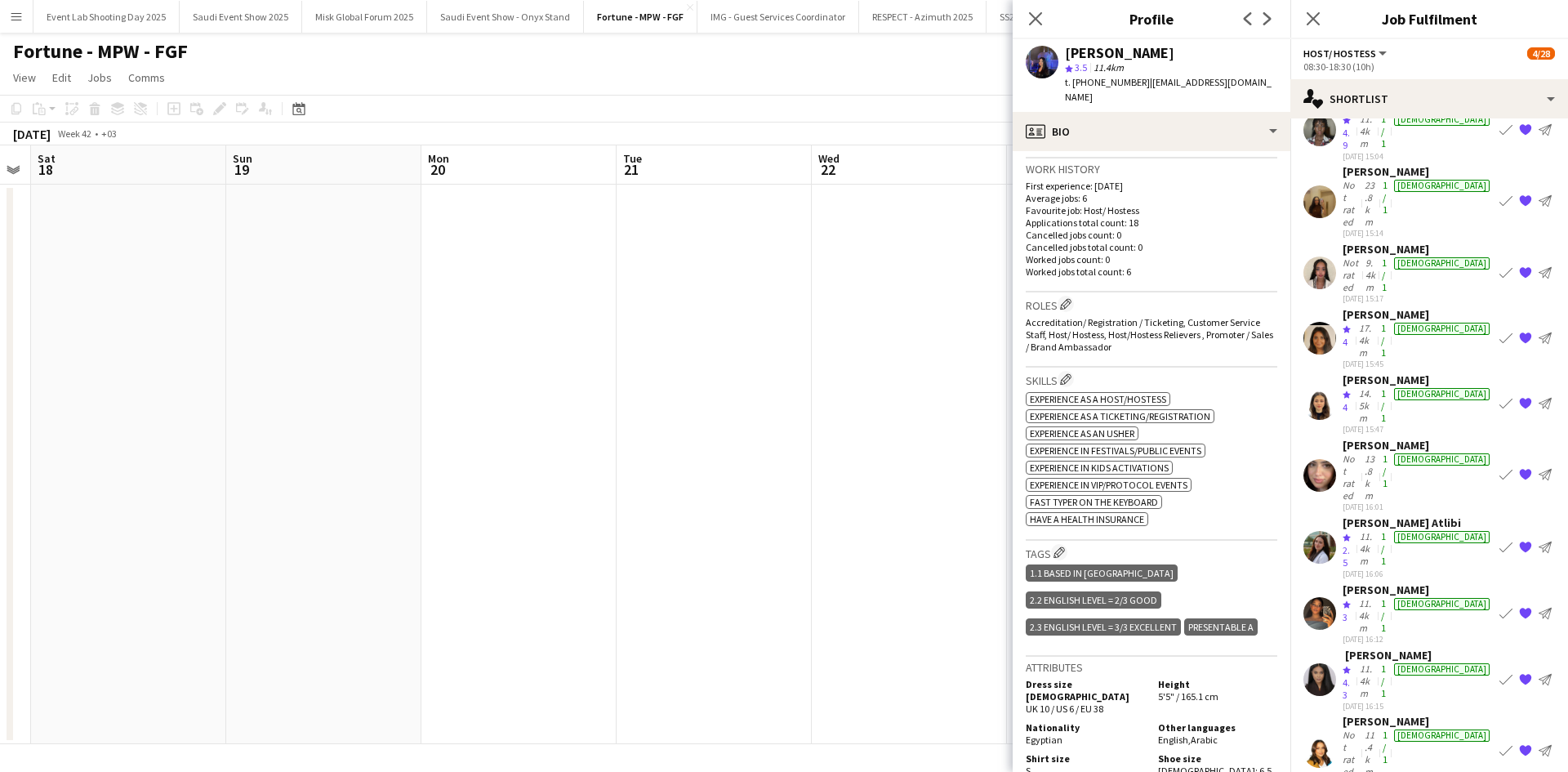
scroll to position [145, 0]
click at [1314, 18] on icon at bounding box center [1313, 18] width 16 height 16
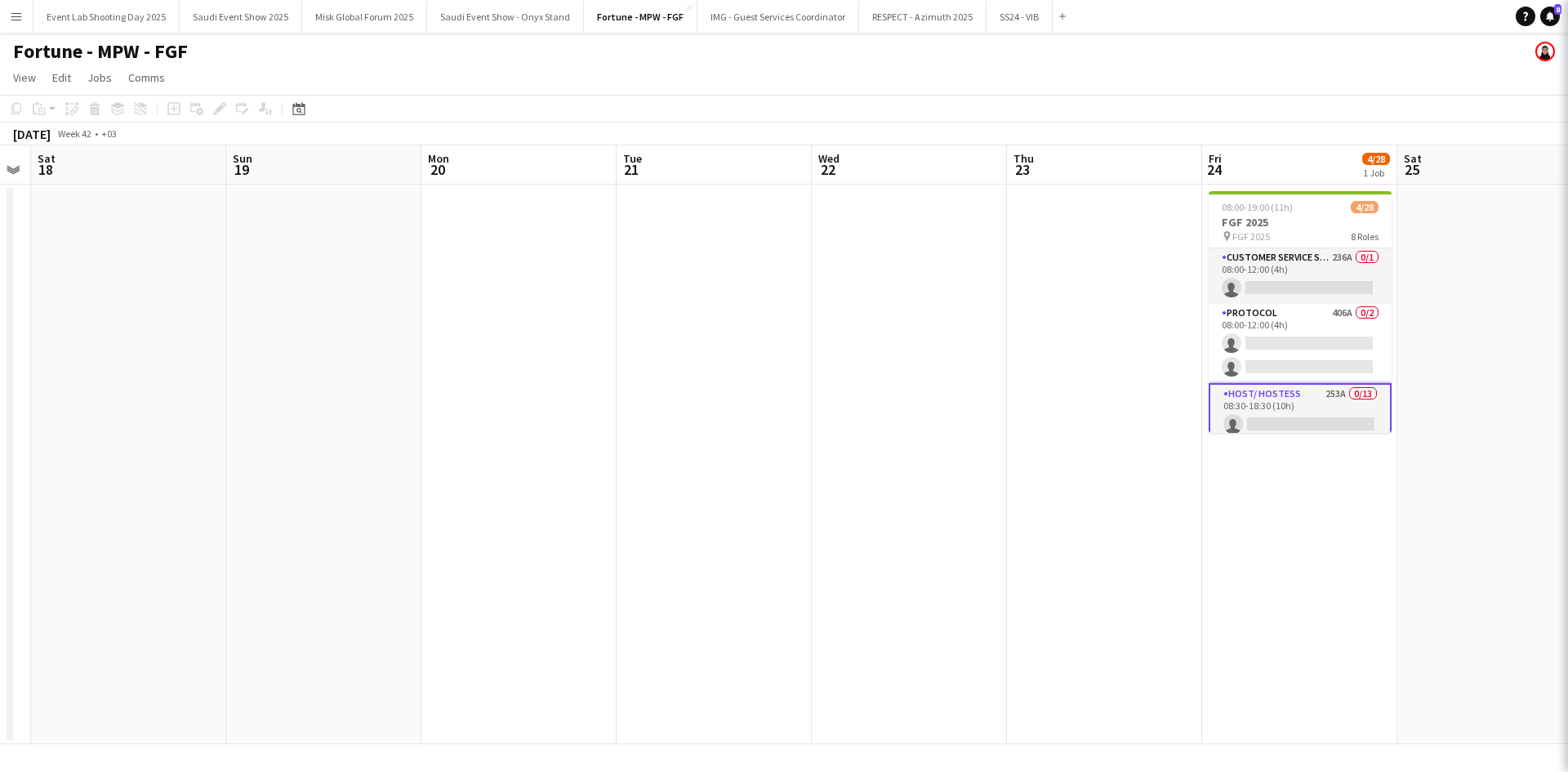
scroll to position [0, 0]
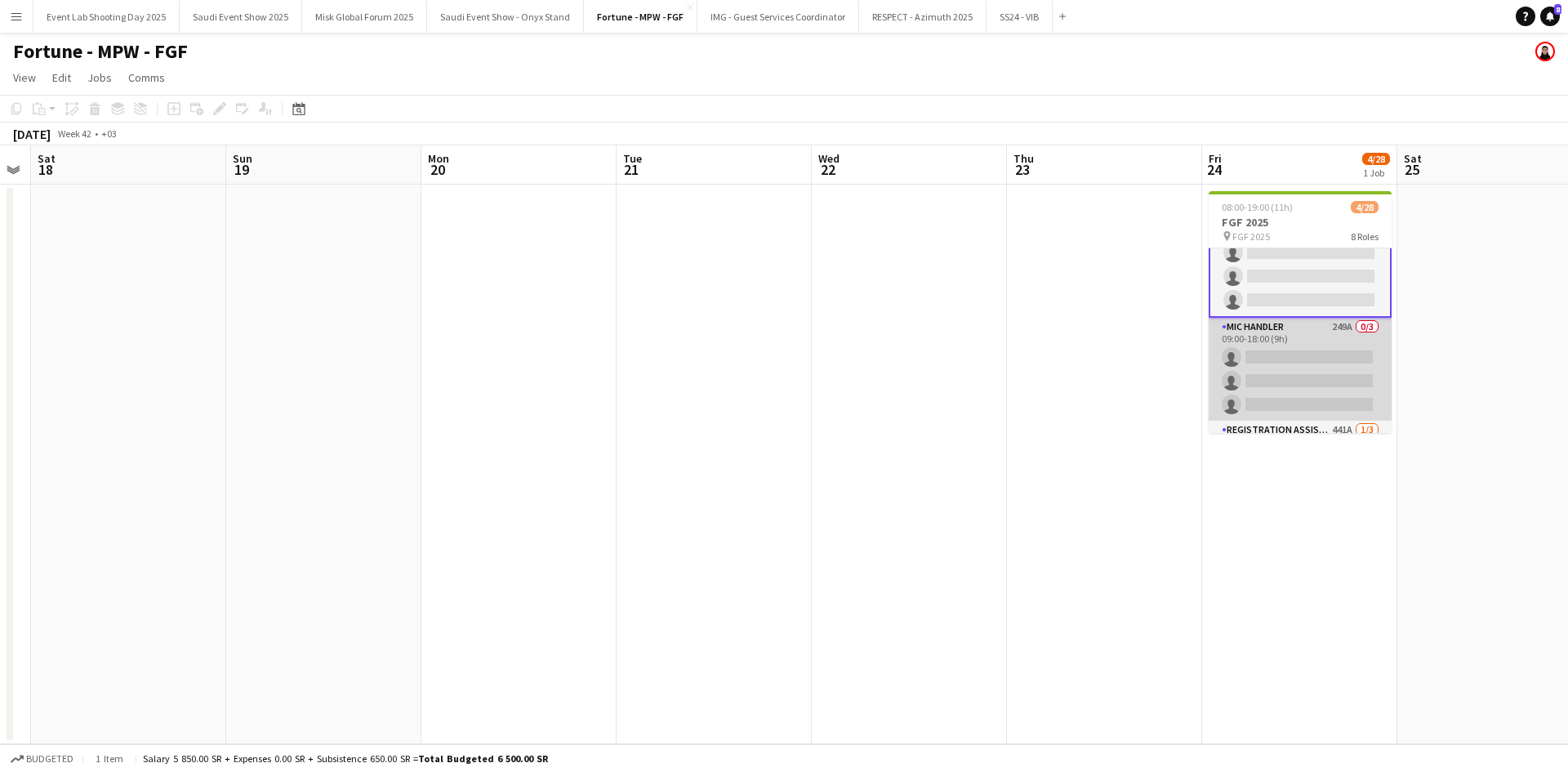
click at [1266, 324] on app-card-role "Mic Handler 249A 0/3 09:00-18:00 (9h) single-neutral-actions single-neutral-act…" at bounding box center [1300, 369] width 183 height 103
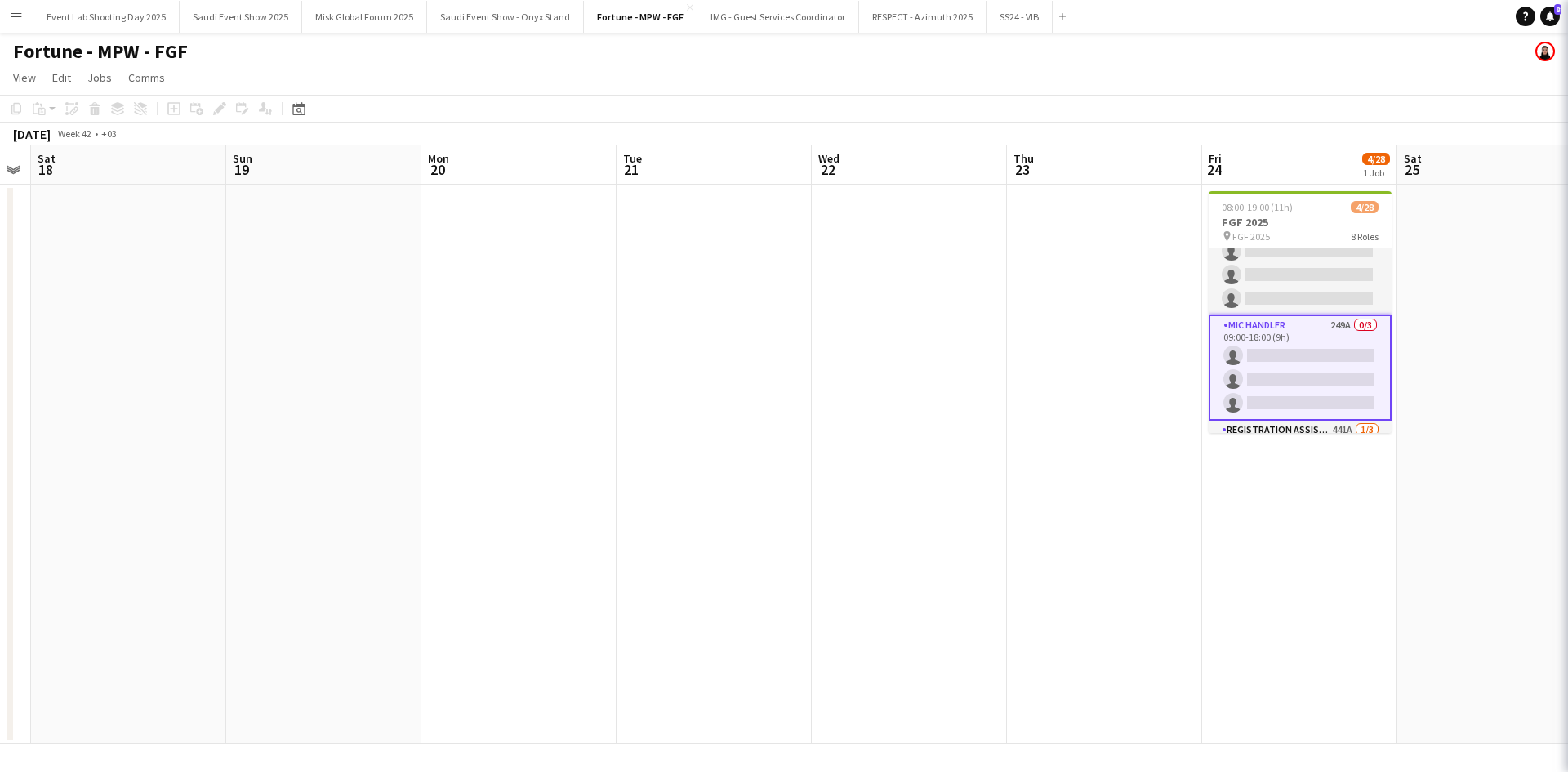
scroll to position [407, 0]
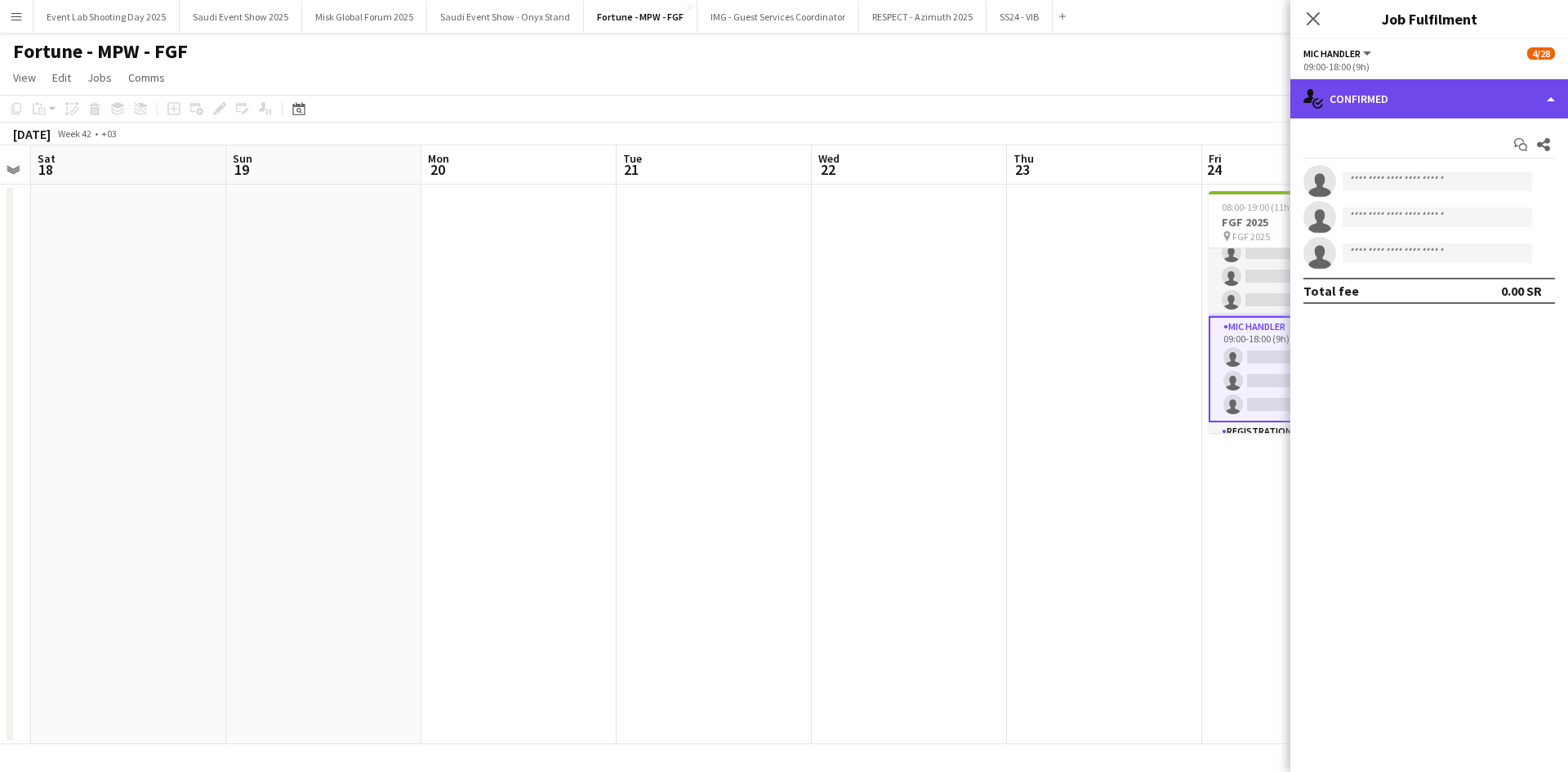
click at [1353, 84] on div "single-neutral-actions-check-2 Confirmed" at bounding box center [1430, 98] width 278 height 39
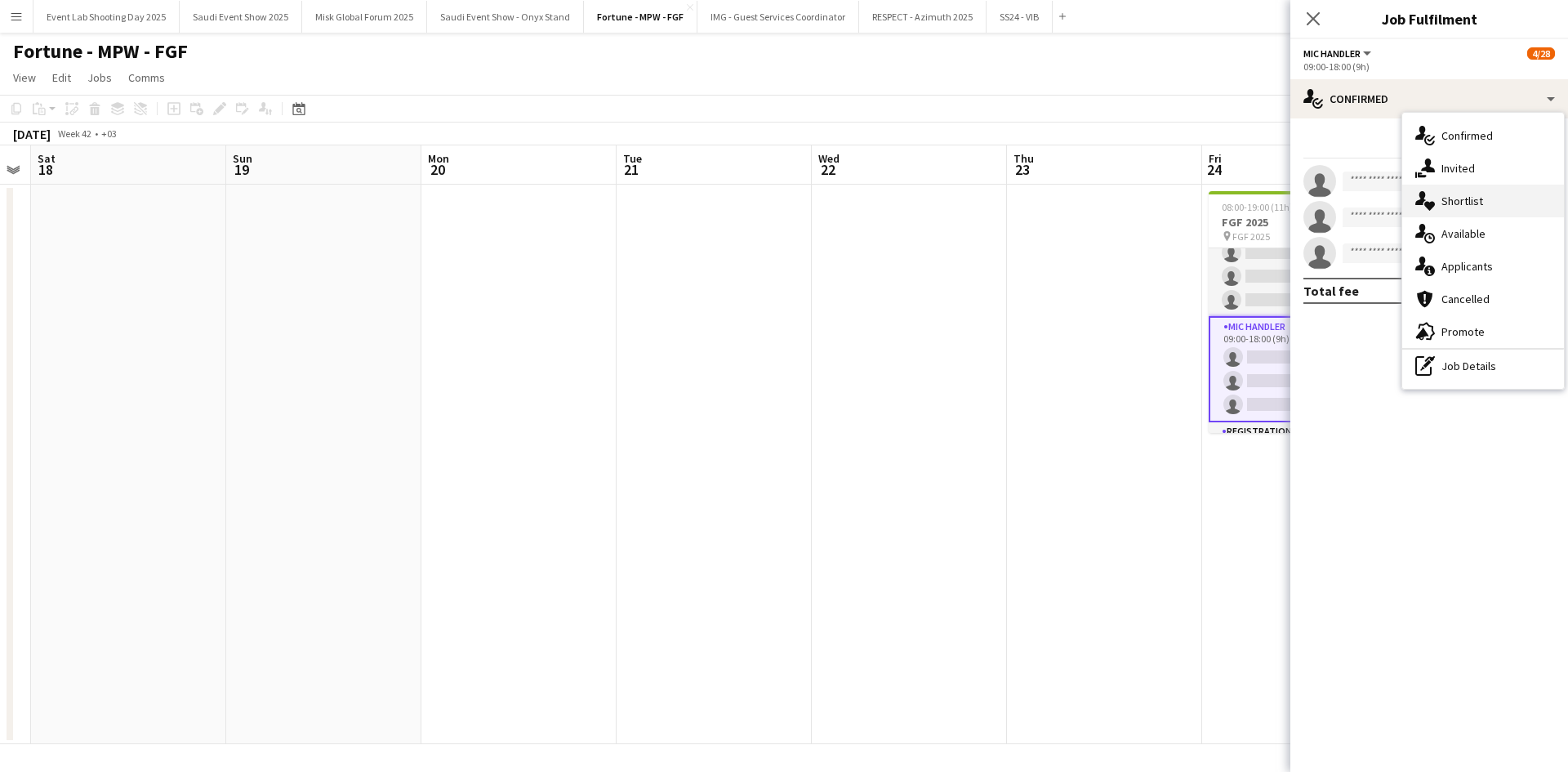
click at [1451, 207] on span "Shortlist" at bounding box center [1463, 201] width 42 height 15
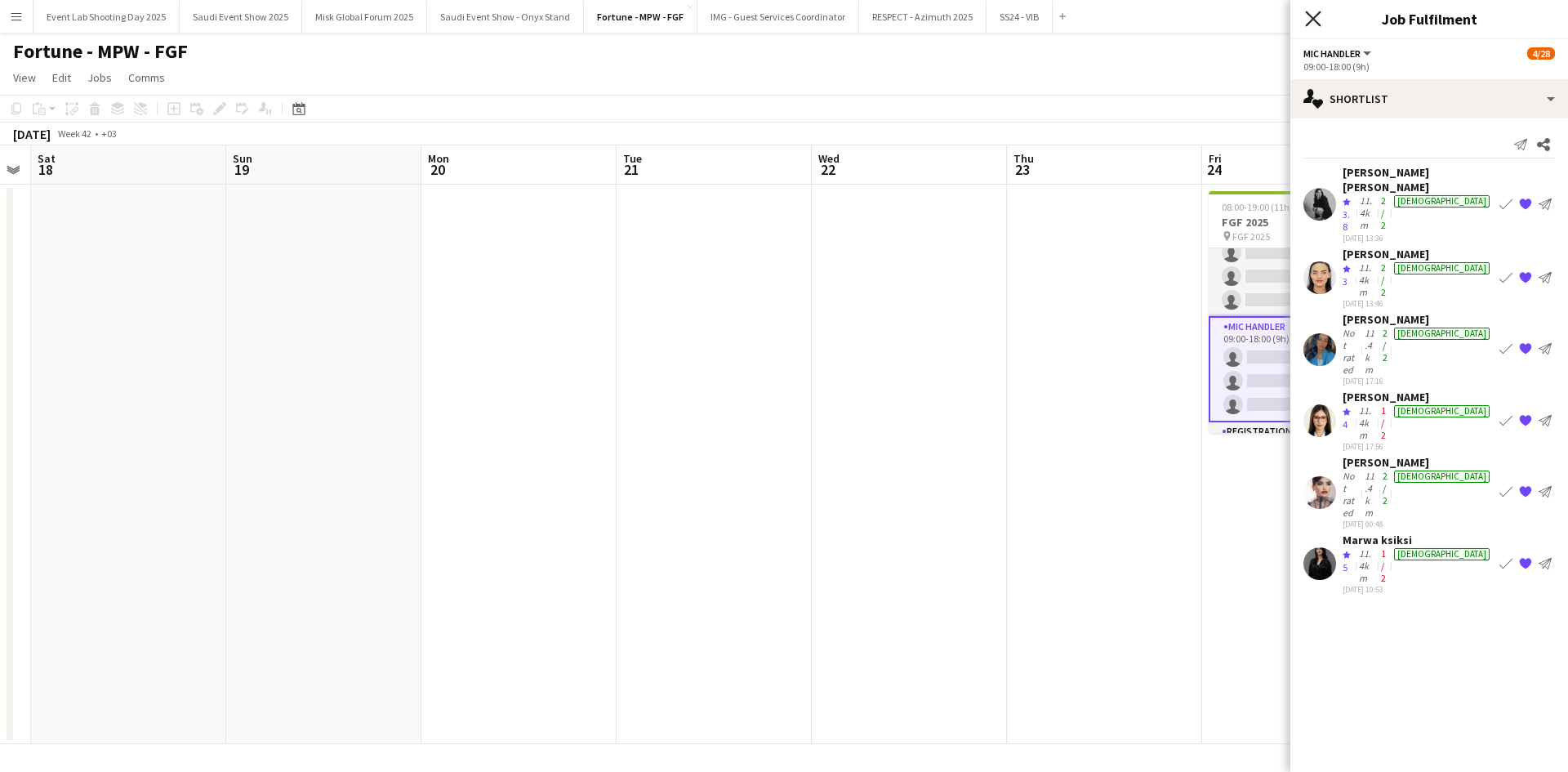
click at [1306, 18] on icon "Close pop-in" at bounding box center [1313, 18] width 16 height 16
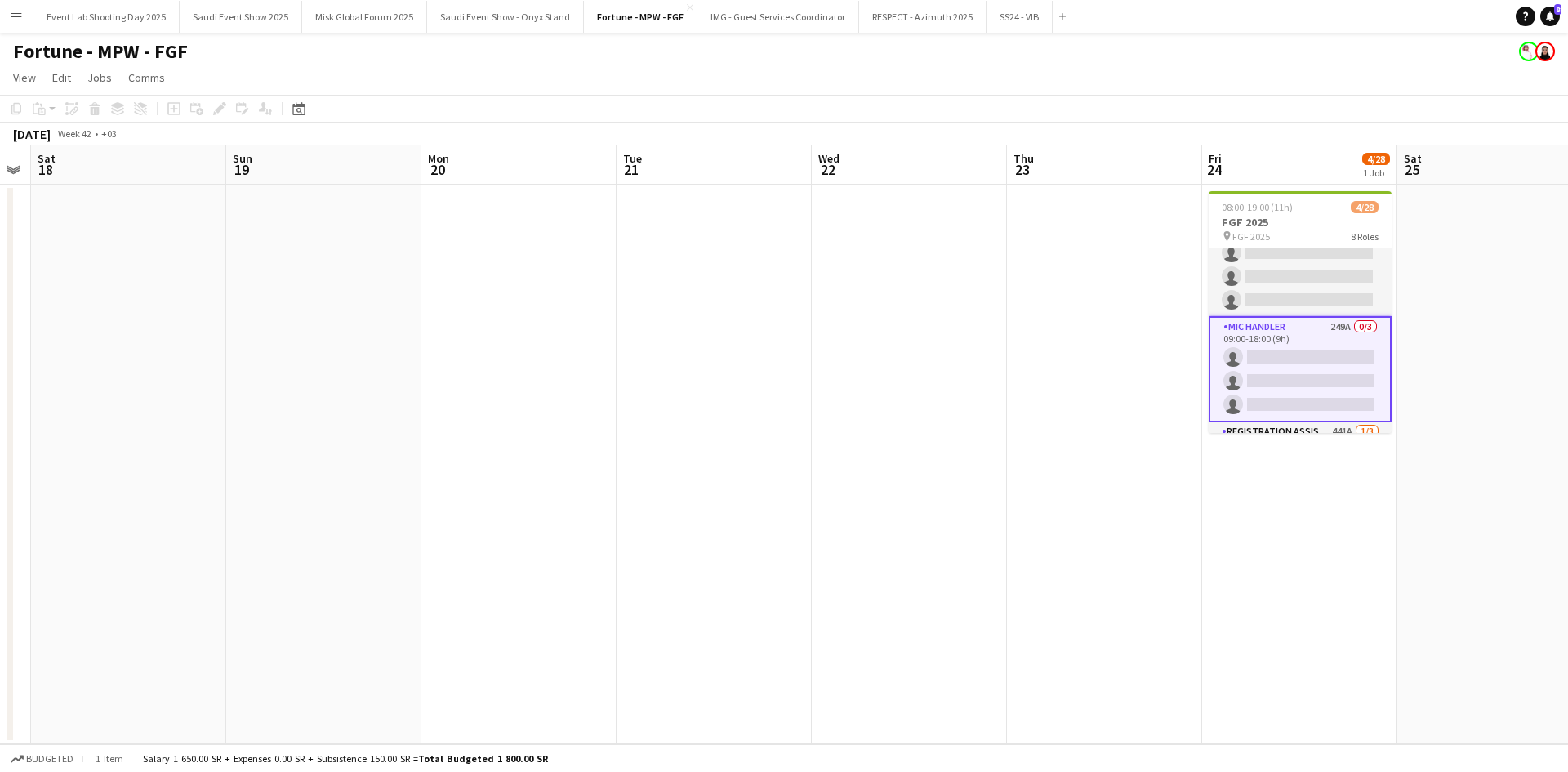
click at [1269, 338] on app-card-role "Mic Handler 249A 0/3 09:00-18:00 (9h) single-neutral-actions single-neutral-act…" at bounding box center [1300, 369] width 183 height 106
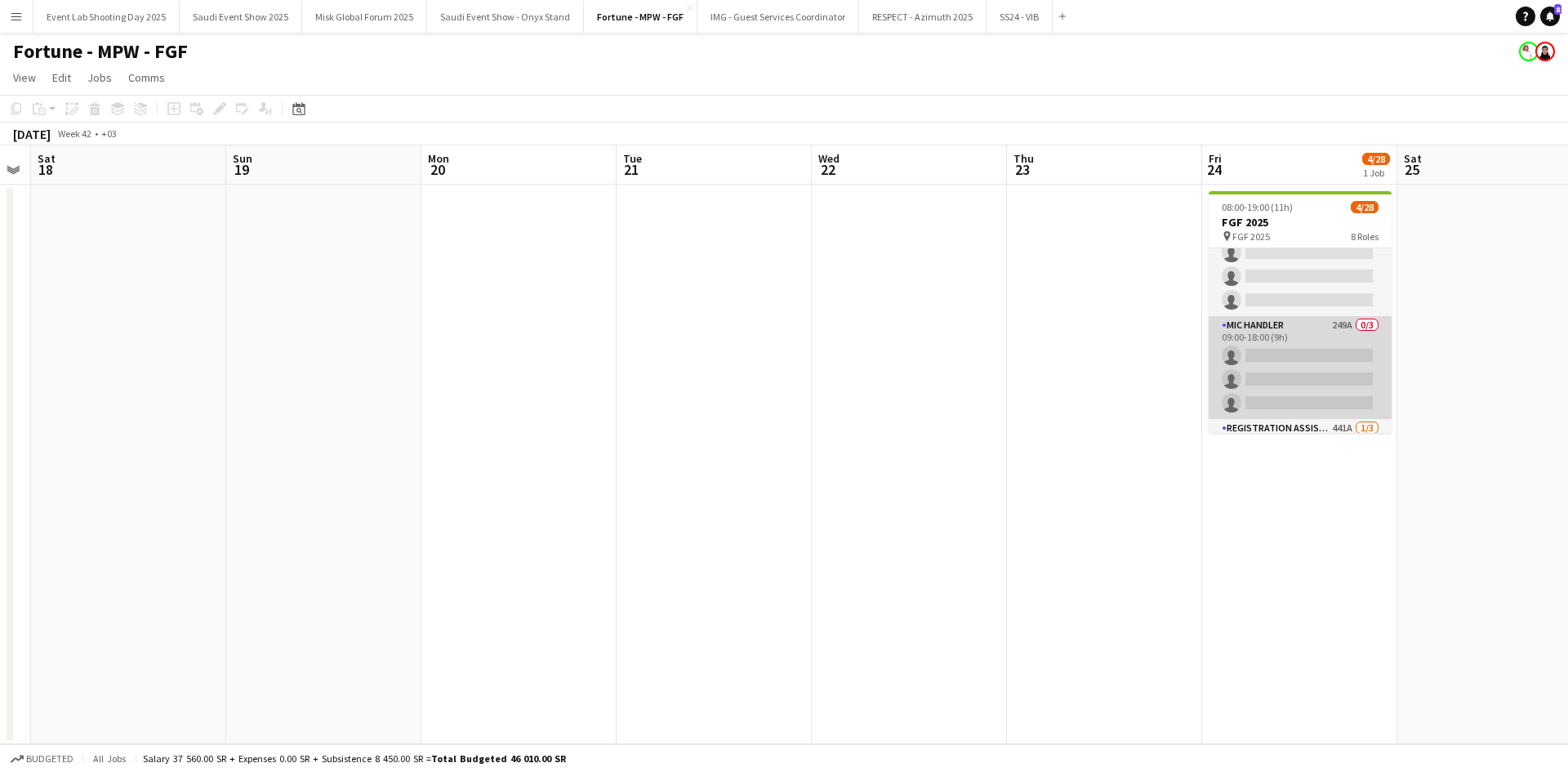
click at [1279, 336] on app-card-role "Mic Handler 249A 0/3 09:00-18:00 (9h) single-neutral-actions single-neutral-act…" at bounding box center [1300, 367] width 183 height 103
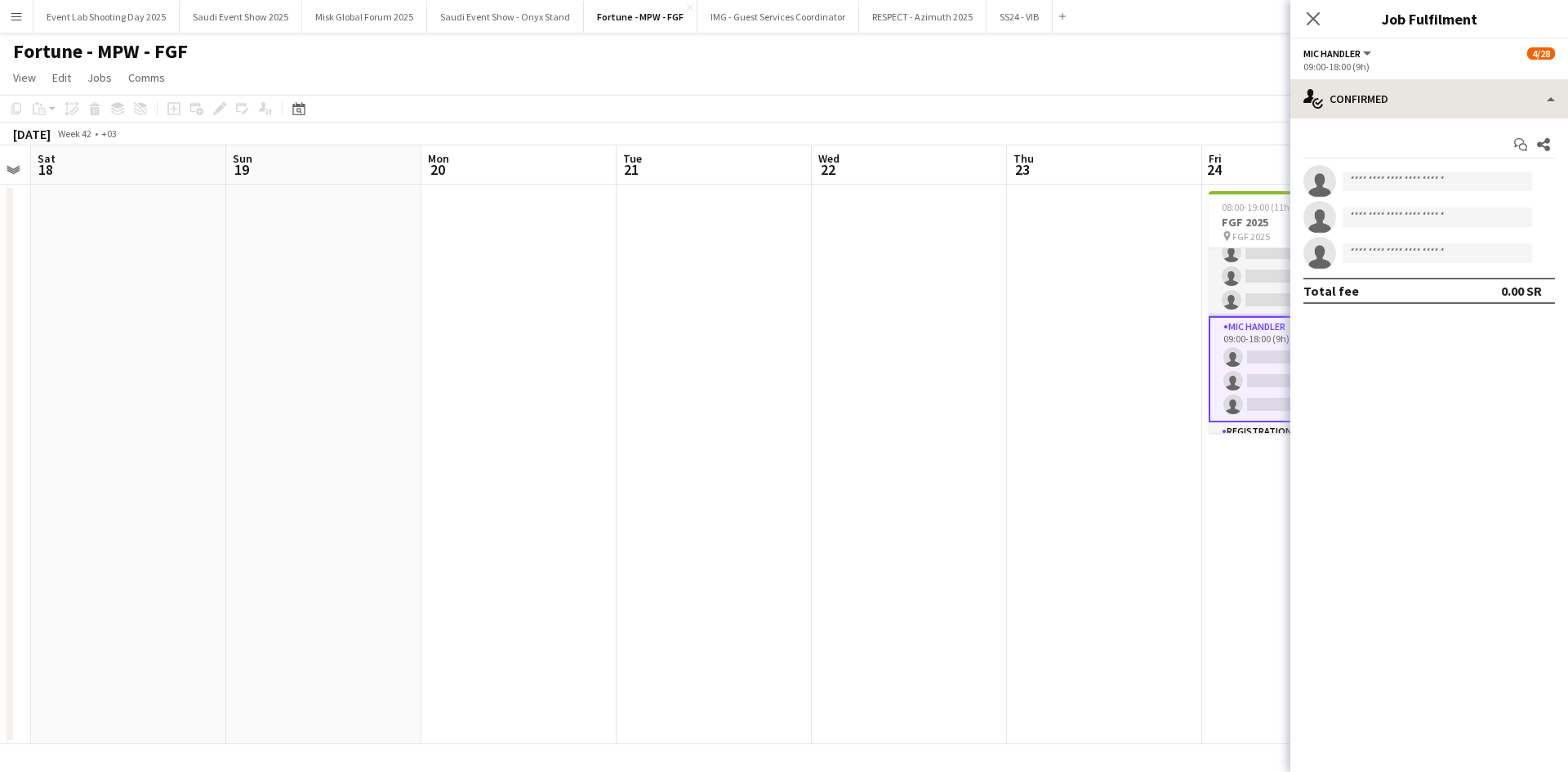
drag, startPoint x: 1362, startPoint y: 74, endPoint x: 1366, endPoint y: 89, distance: 15.5
click at [1362, 76] on app-options-switcher "Mic Handler All roles Mic Handler [DATE] 09:00-18:00 (9h)" at bounding box center [1430, 60] width 278 height 40
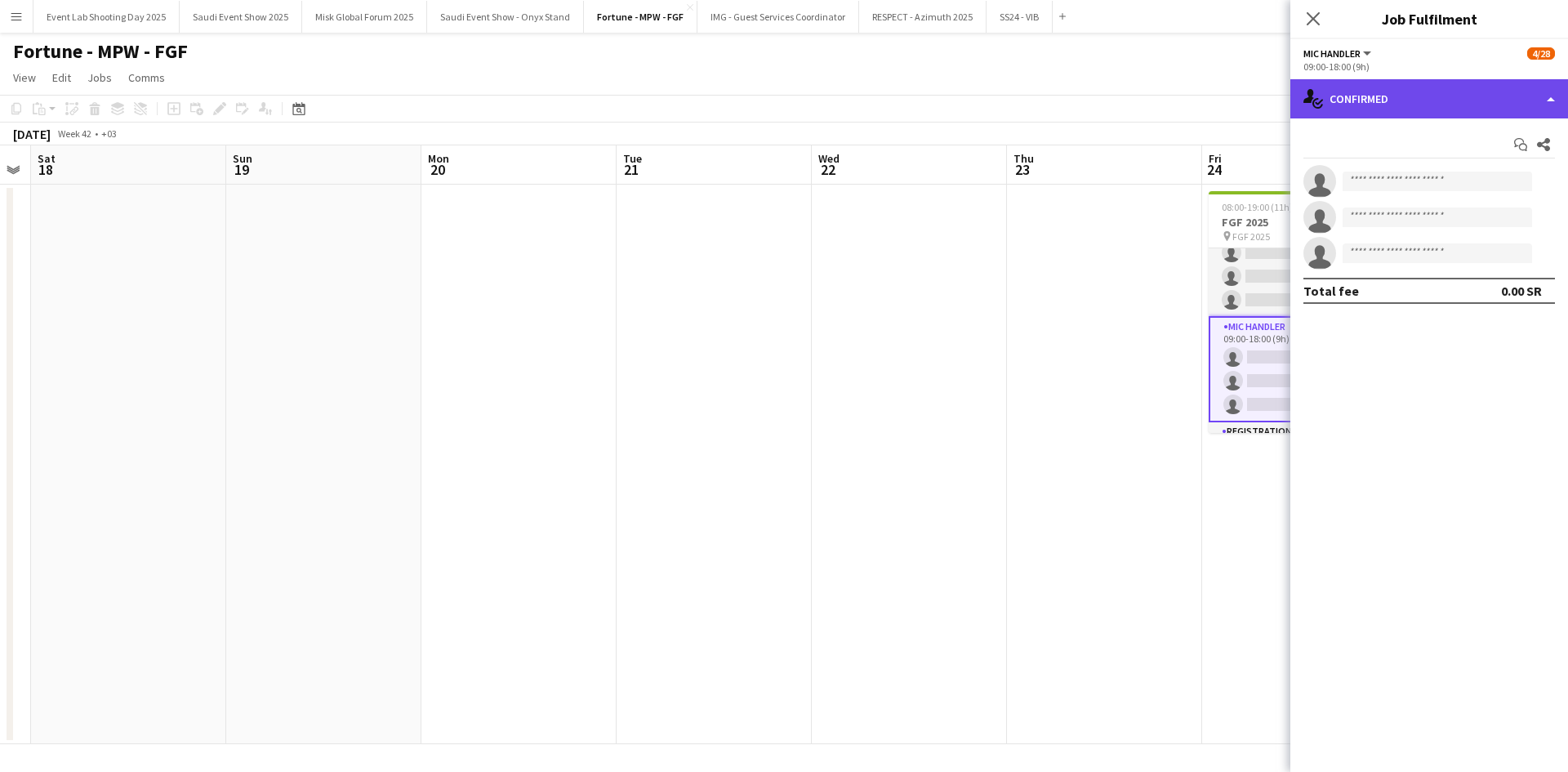
click at [1366, 89] on div "single-neutral-actions-check-2 Confirmed" at bounding box center [1430, 98] width 278 height 39
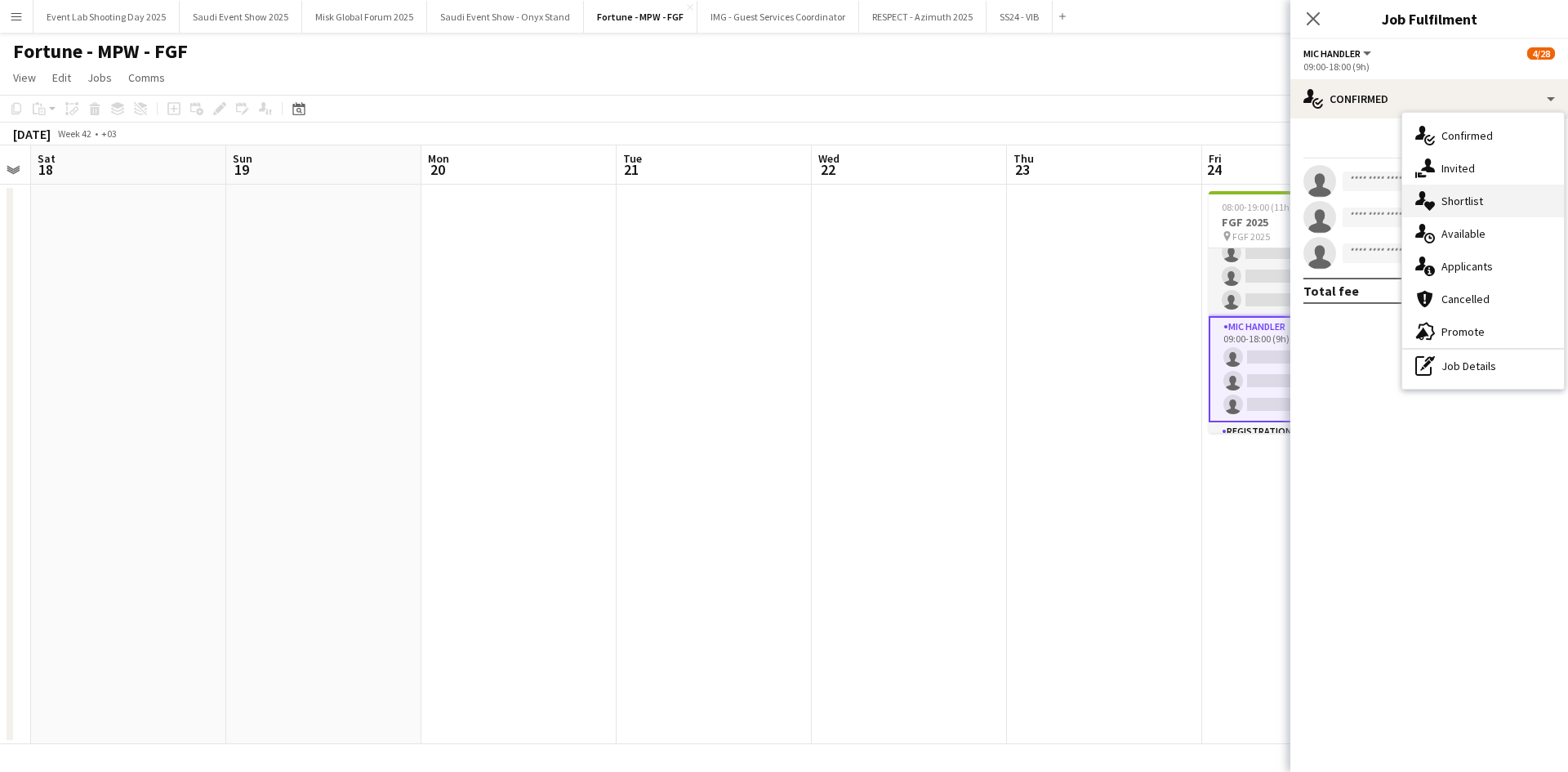
click at [1450, 211] on div "single-neutral-actions-heart Shortlist" at bounding box center [1483, 201] width 162 height 32
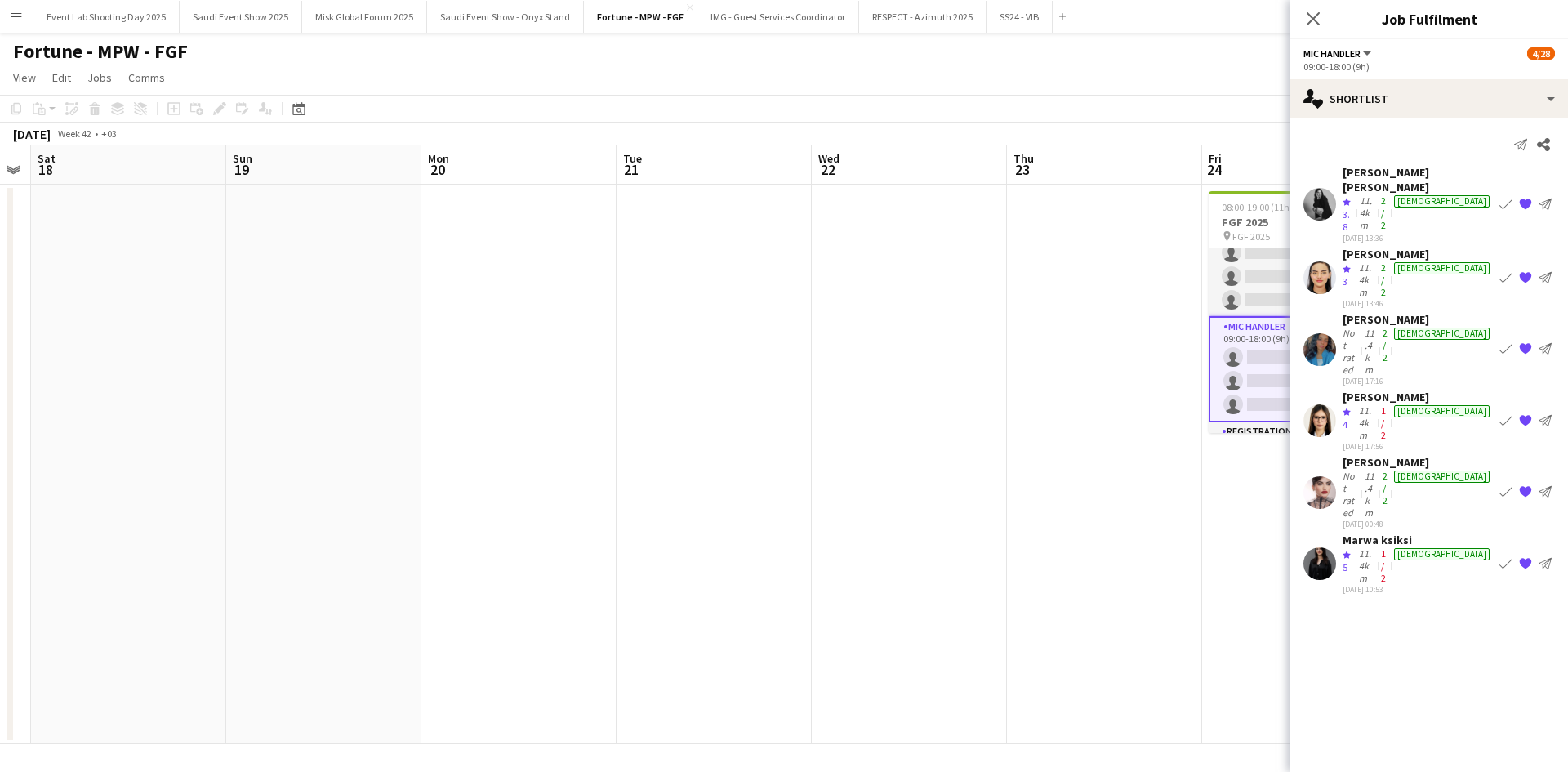
click at [1345, 264] on icon "Crew rating" at bounding box center [1346, 267] width 8 height 8
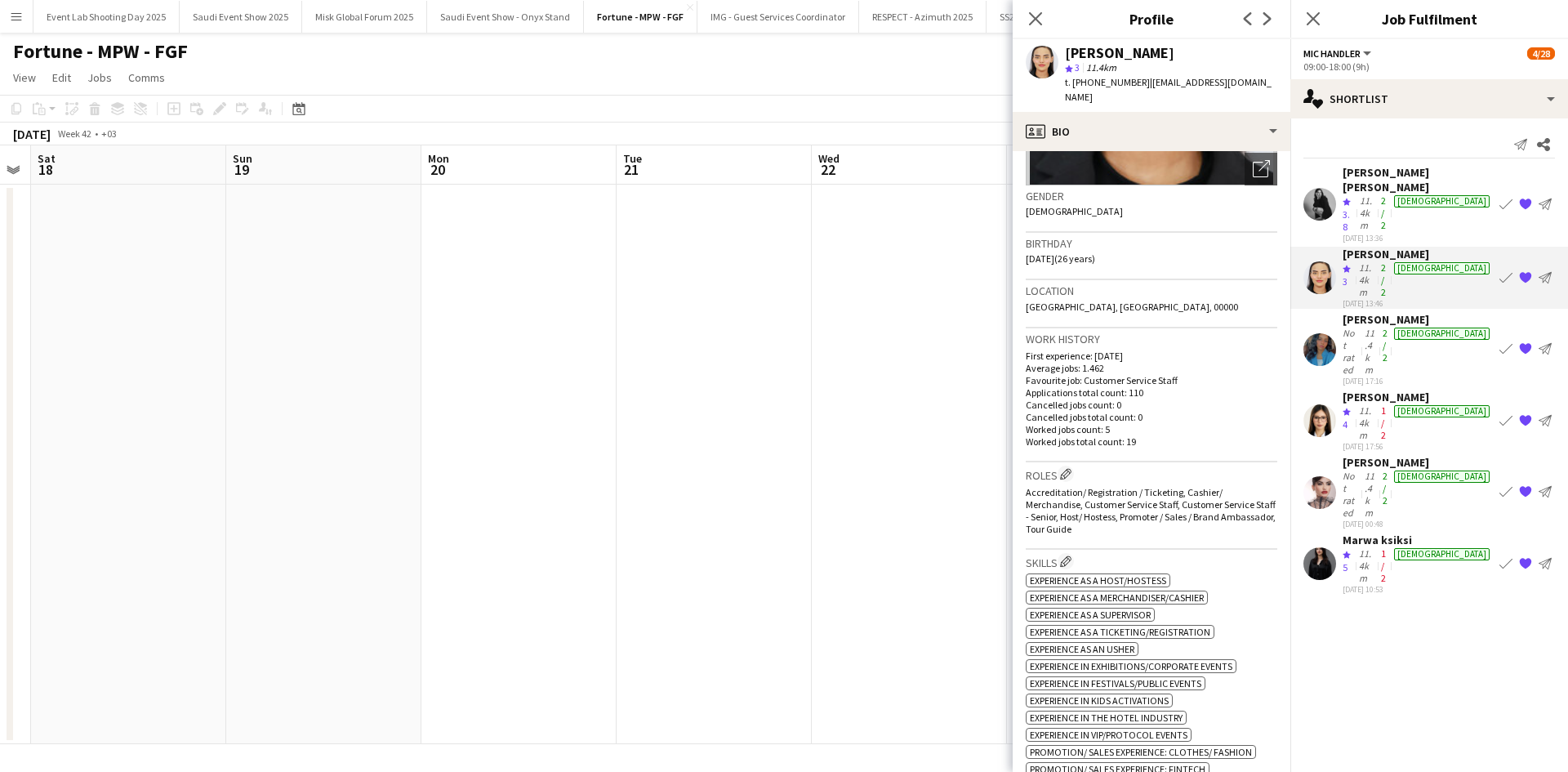
scroll to position [571, 0]
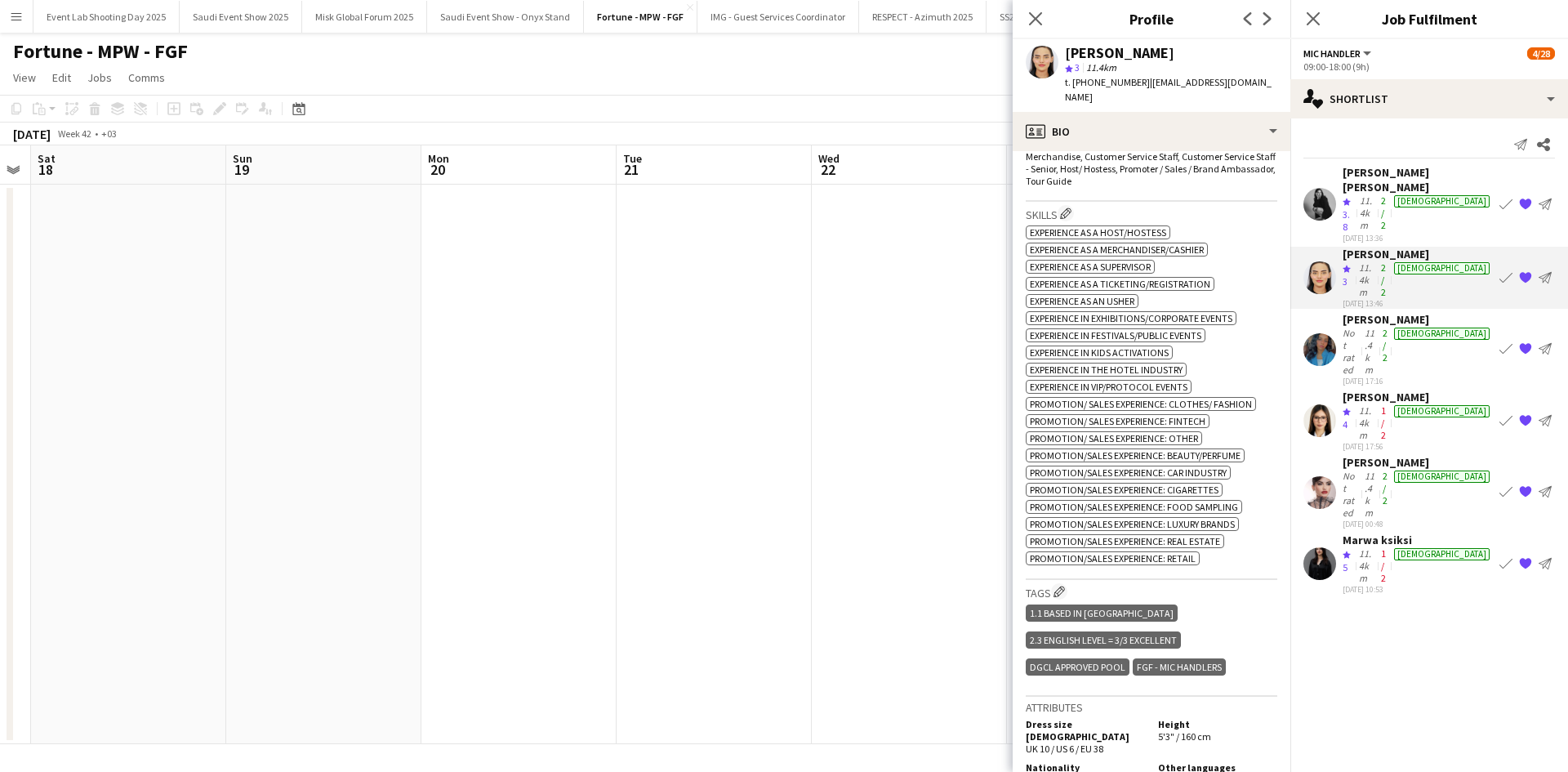
click at [1323, 332] on app-user-avatar at bounding box center [1320, 348] width 32 height 32
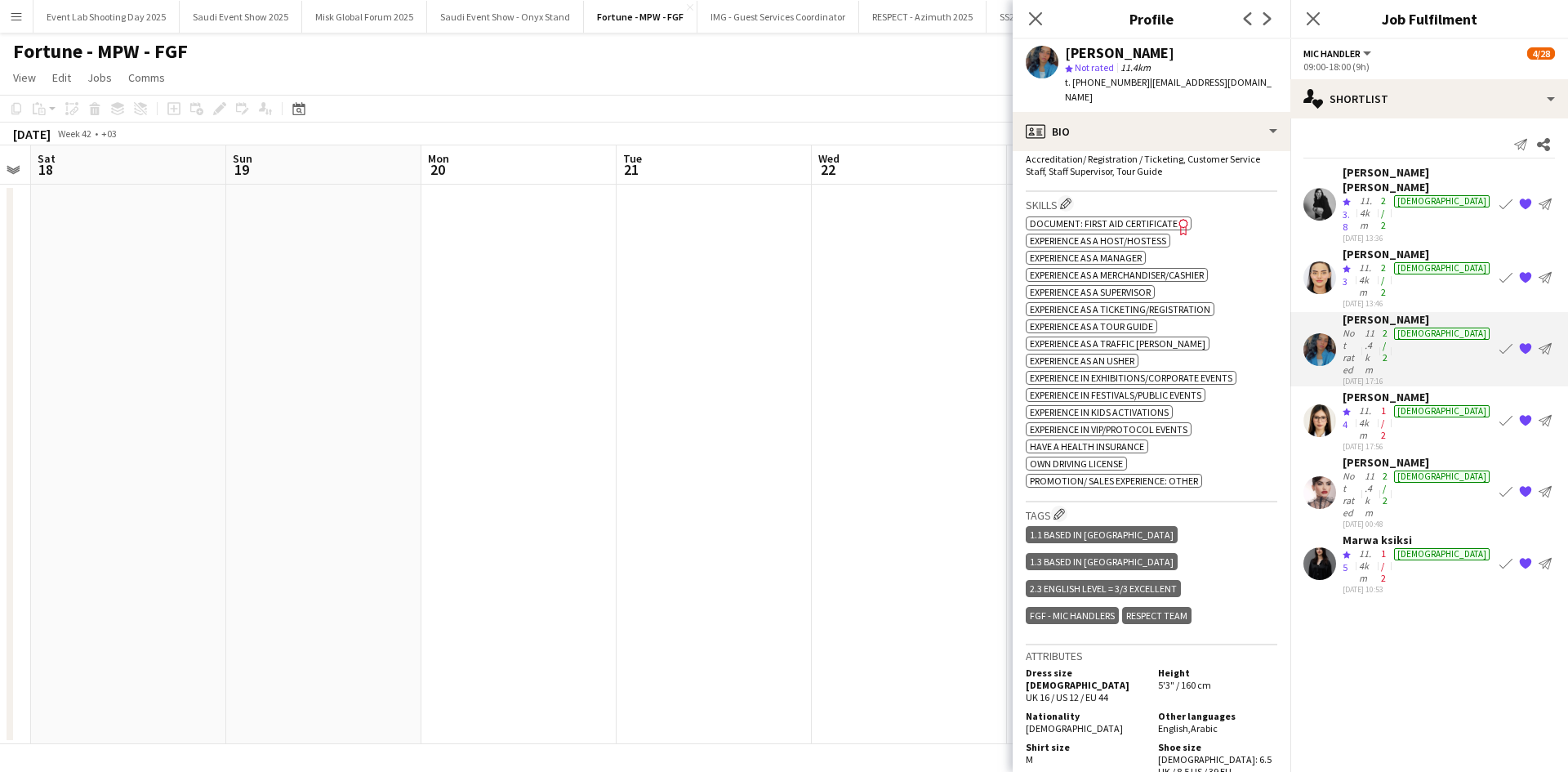
click at [1326, 547] on app-user-avatar at bounding box center [1320, 563] width 32 height 32
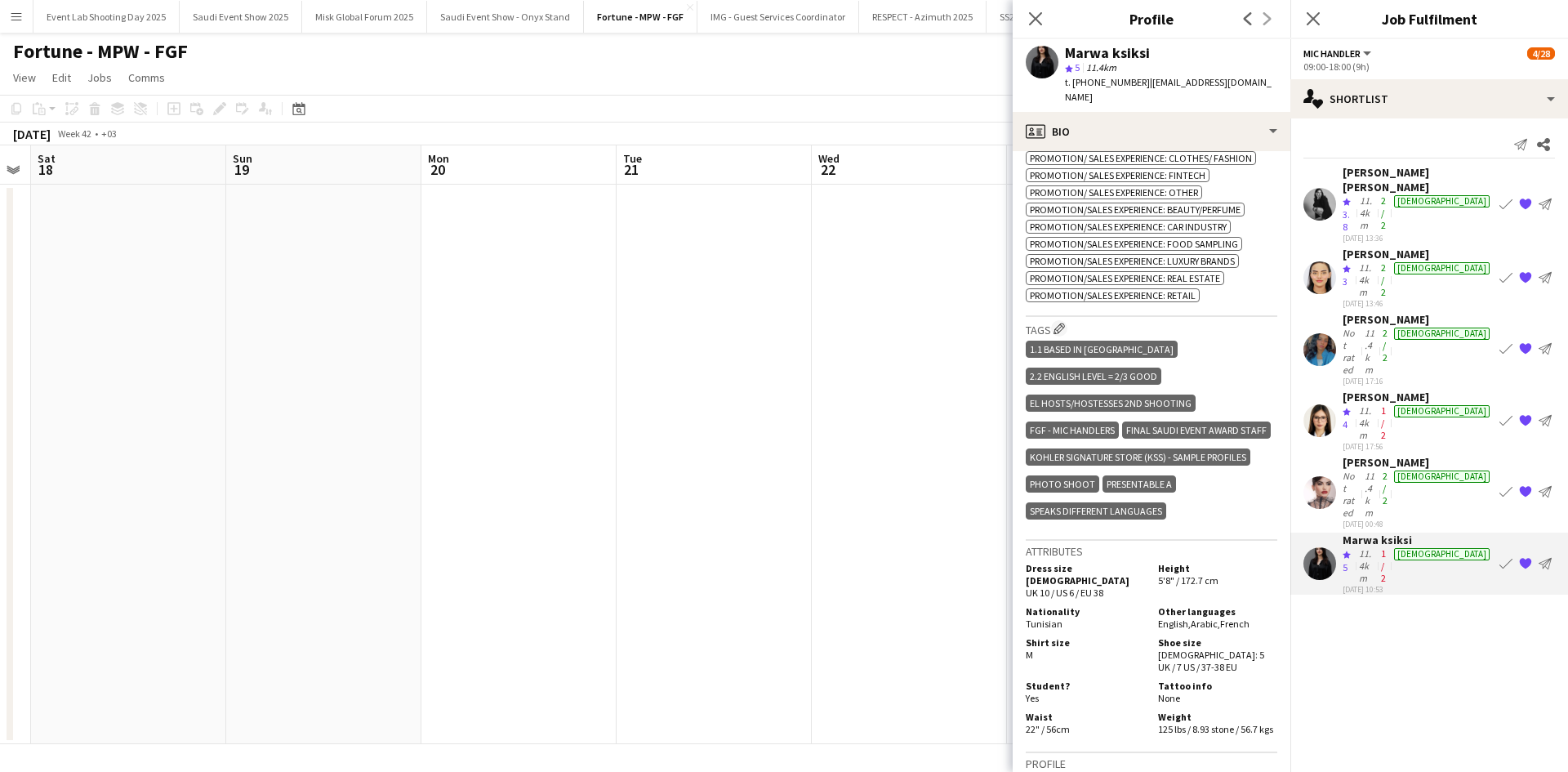
scroll to position [1062, 0]
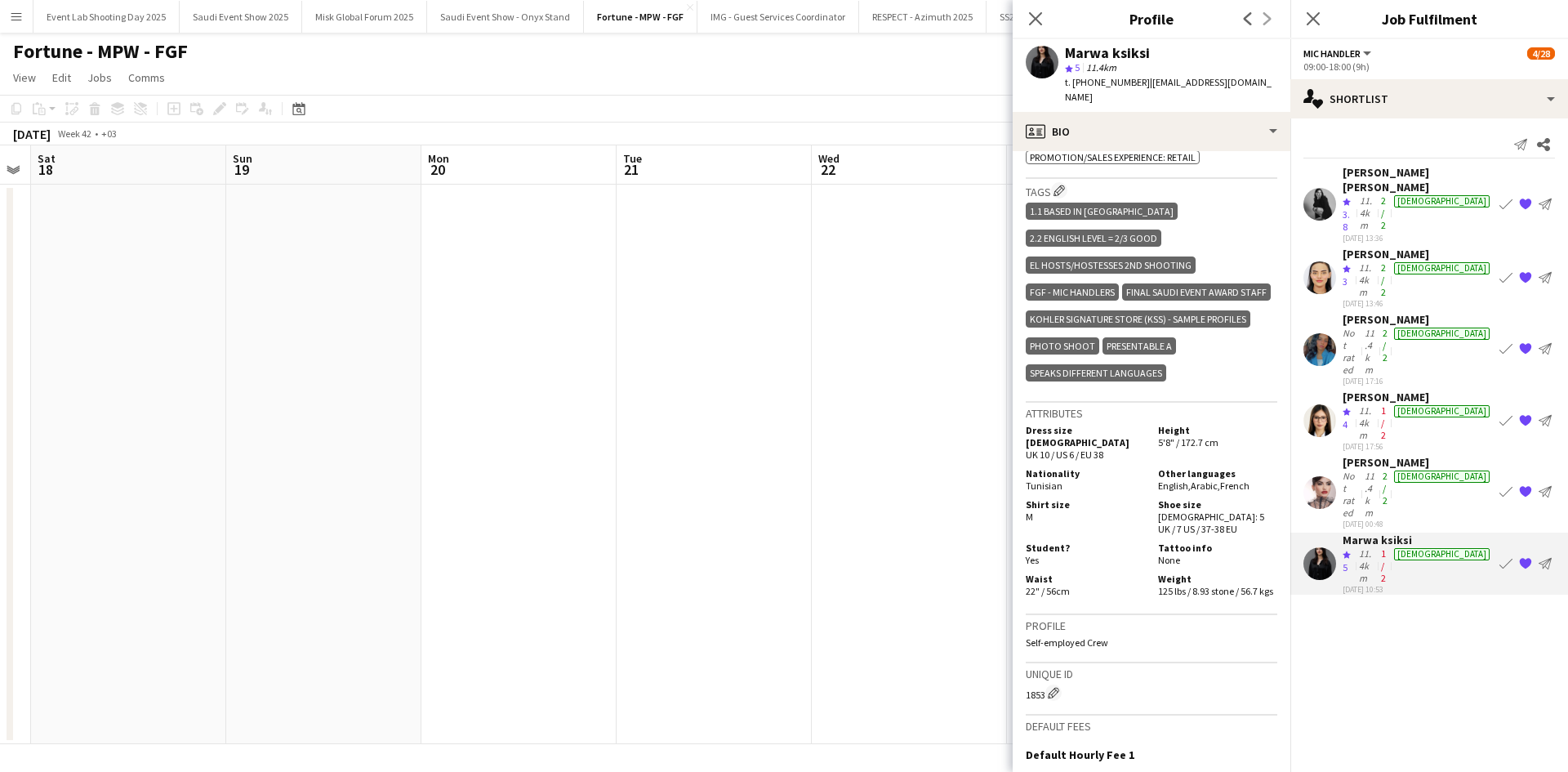
click at [1352, 195] on div "Crew rating 3.8" at bounding box center [1350, 214] width 14 height 39
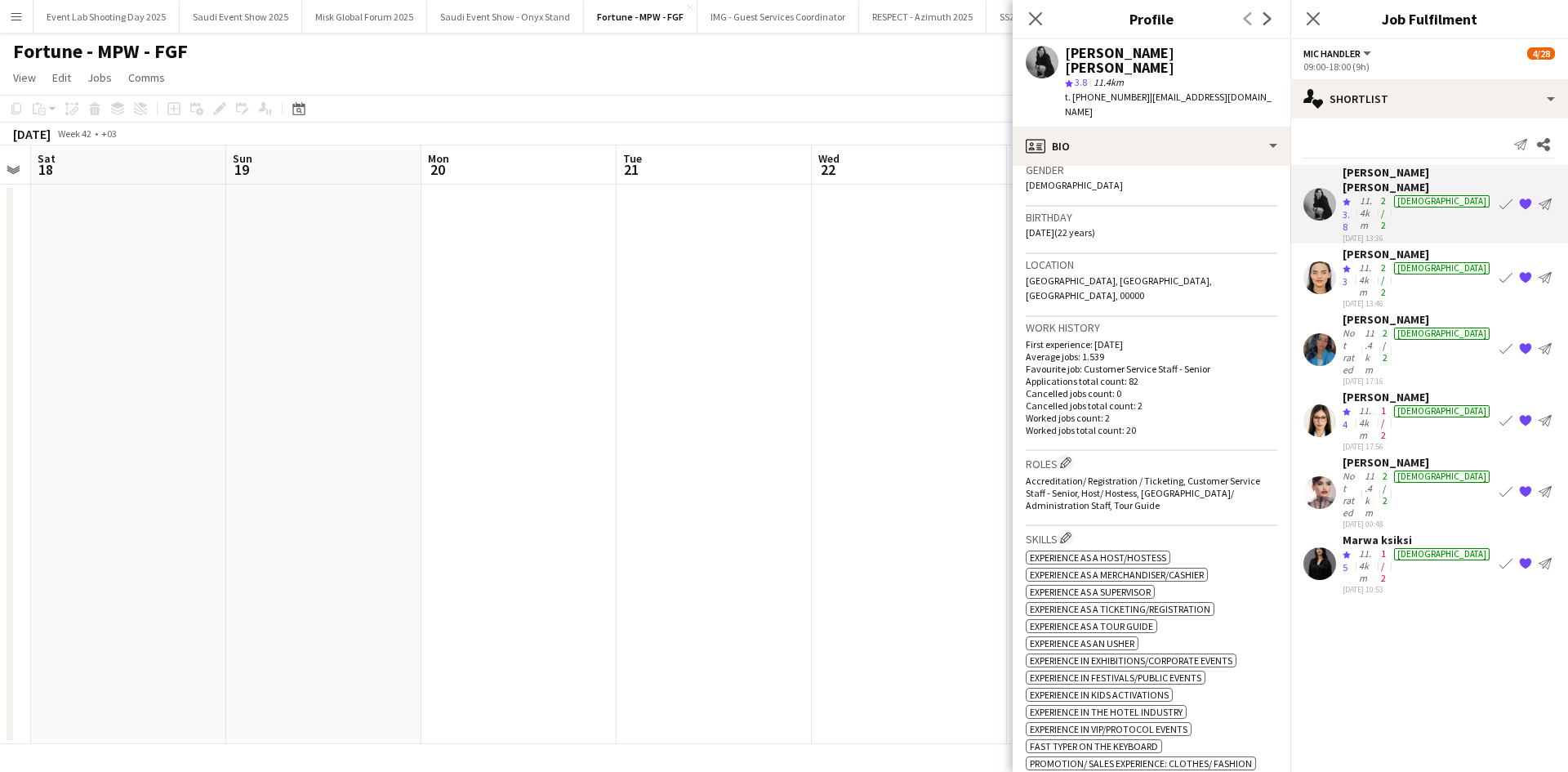
scroll to position [0, 0]
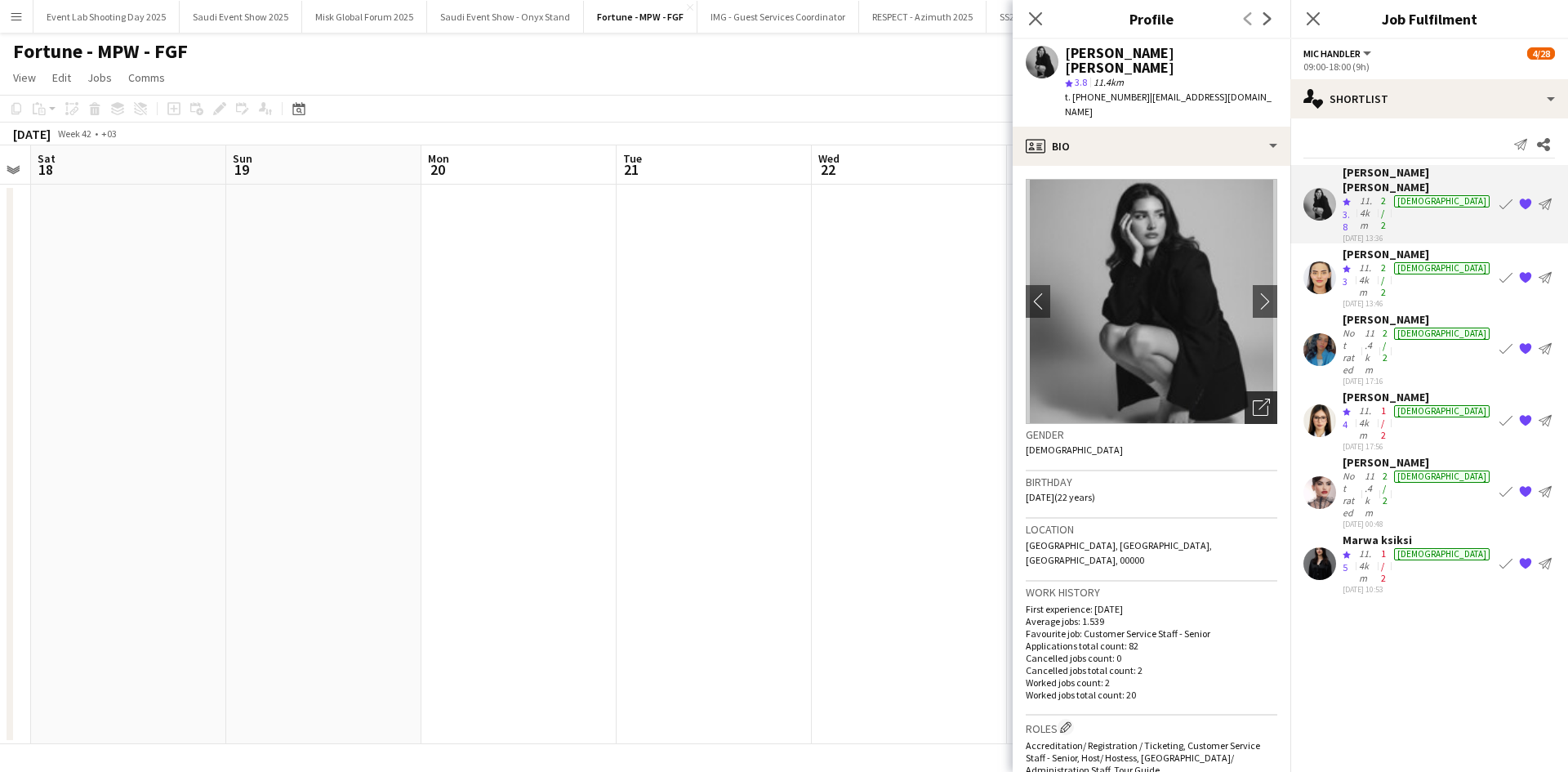
click at [1253, 399] on icon "Open photos pop-in" at bounding box center [1262, 407] width 18 height 18
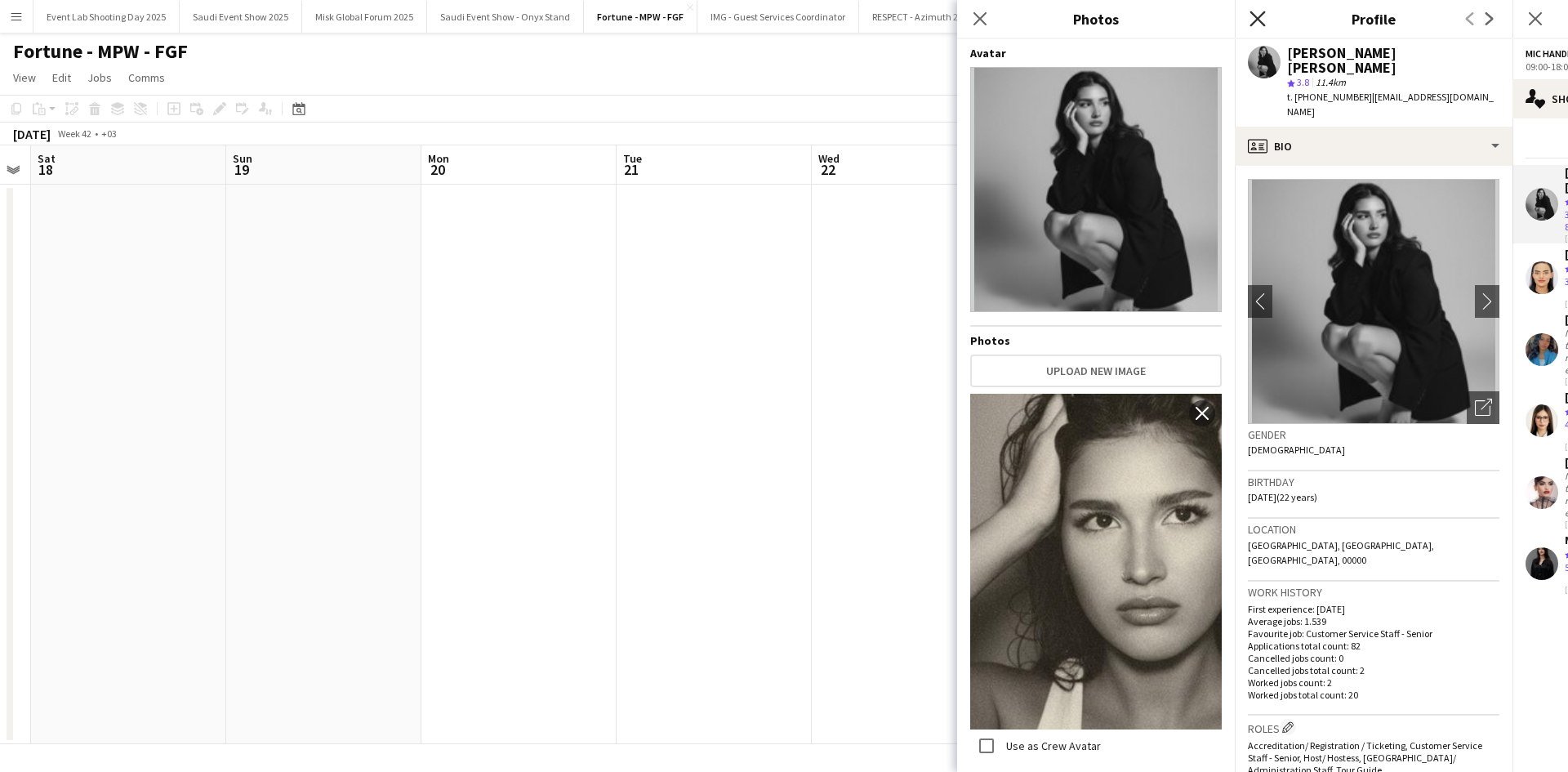
click at [1261, 18] on icon "Close pop-in" at bounding box center [1258, 18] width 16 height 16
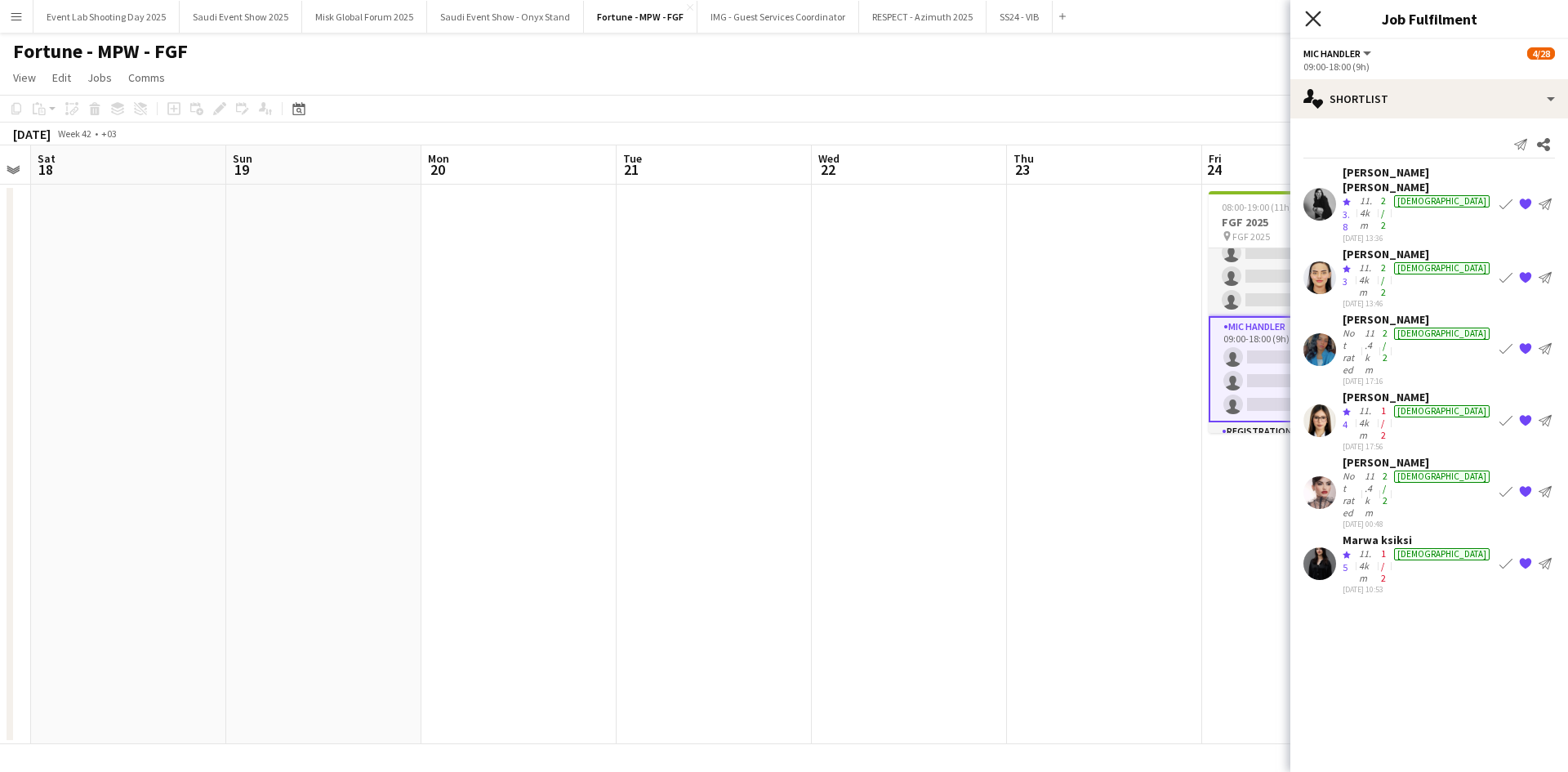
click at [1313, 21] on icon "Close pop-in" at bounding box center [1313, 18] width 16 height 16
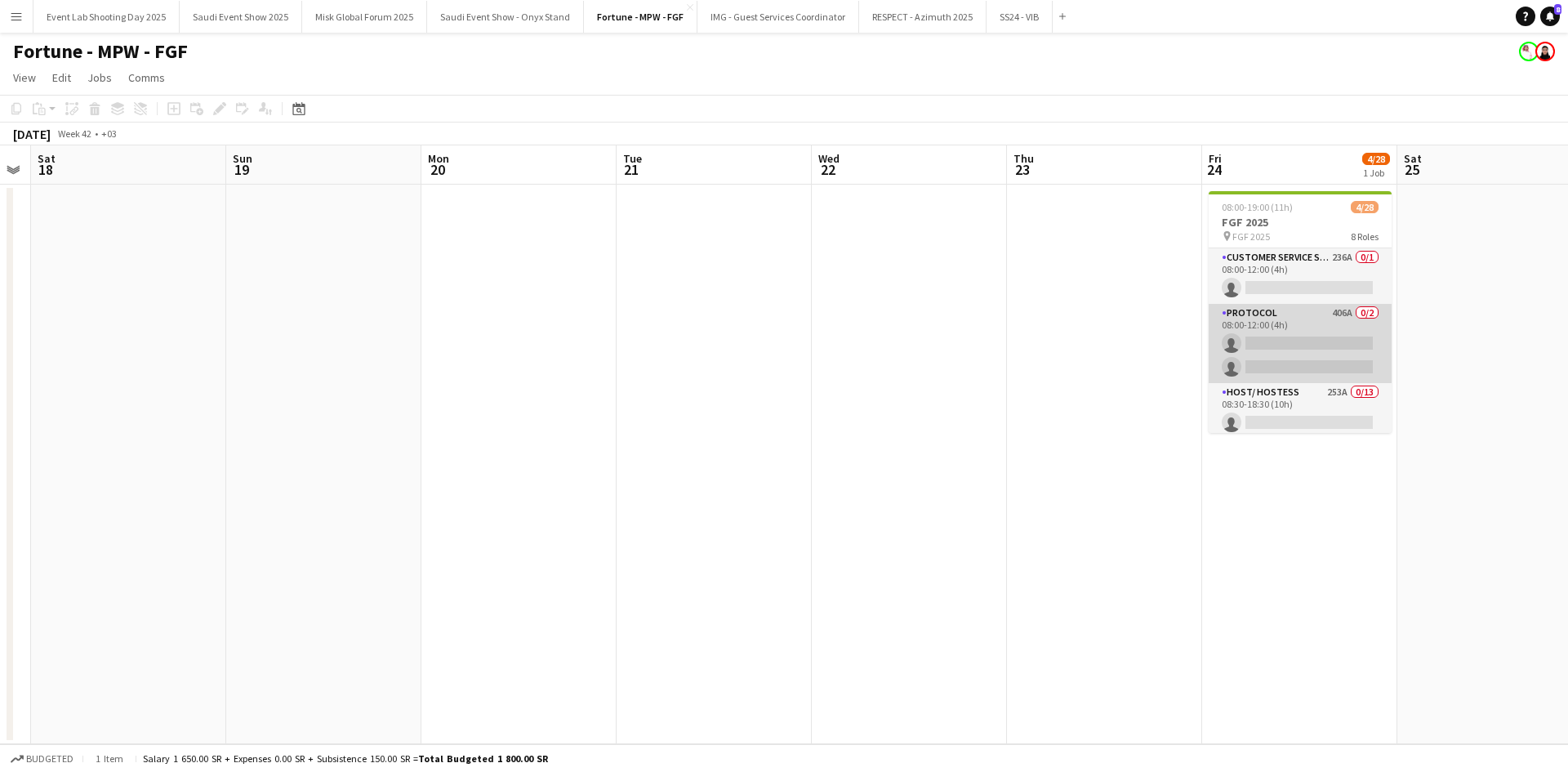
click at [1288, 336] on app-card-role "Protocol 406A 0/2 08:00-12:00 (4h) single-neutral-actions single-neutral-actions" at bounding box center [1300, 344] width 183 height 79
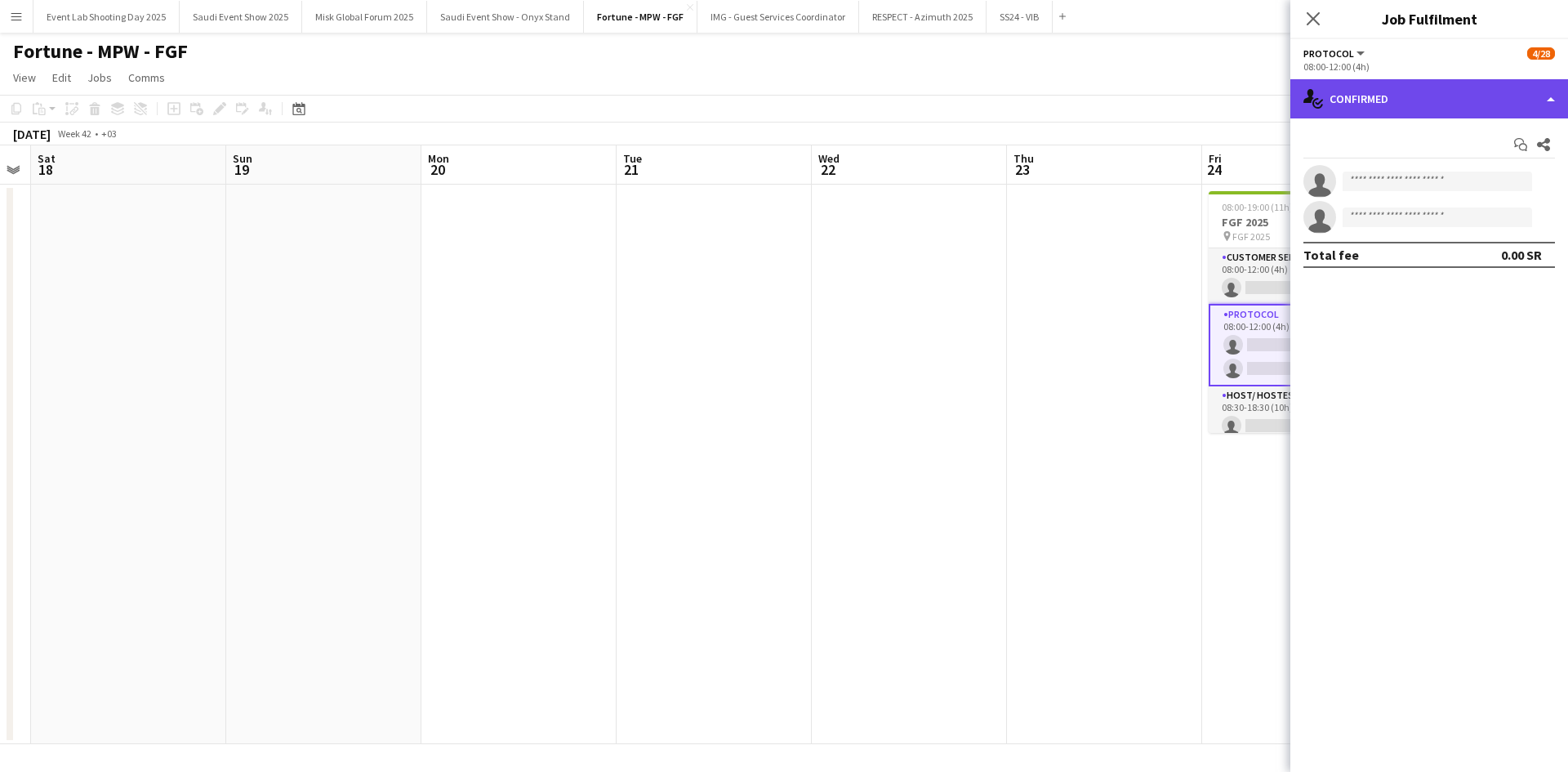
click at [1418, 108] on div "single-neutral-actions-check-2 Confirmed" at bounding box center [1430, 98] width 278 height 39
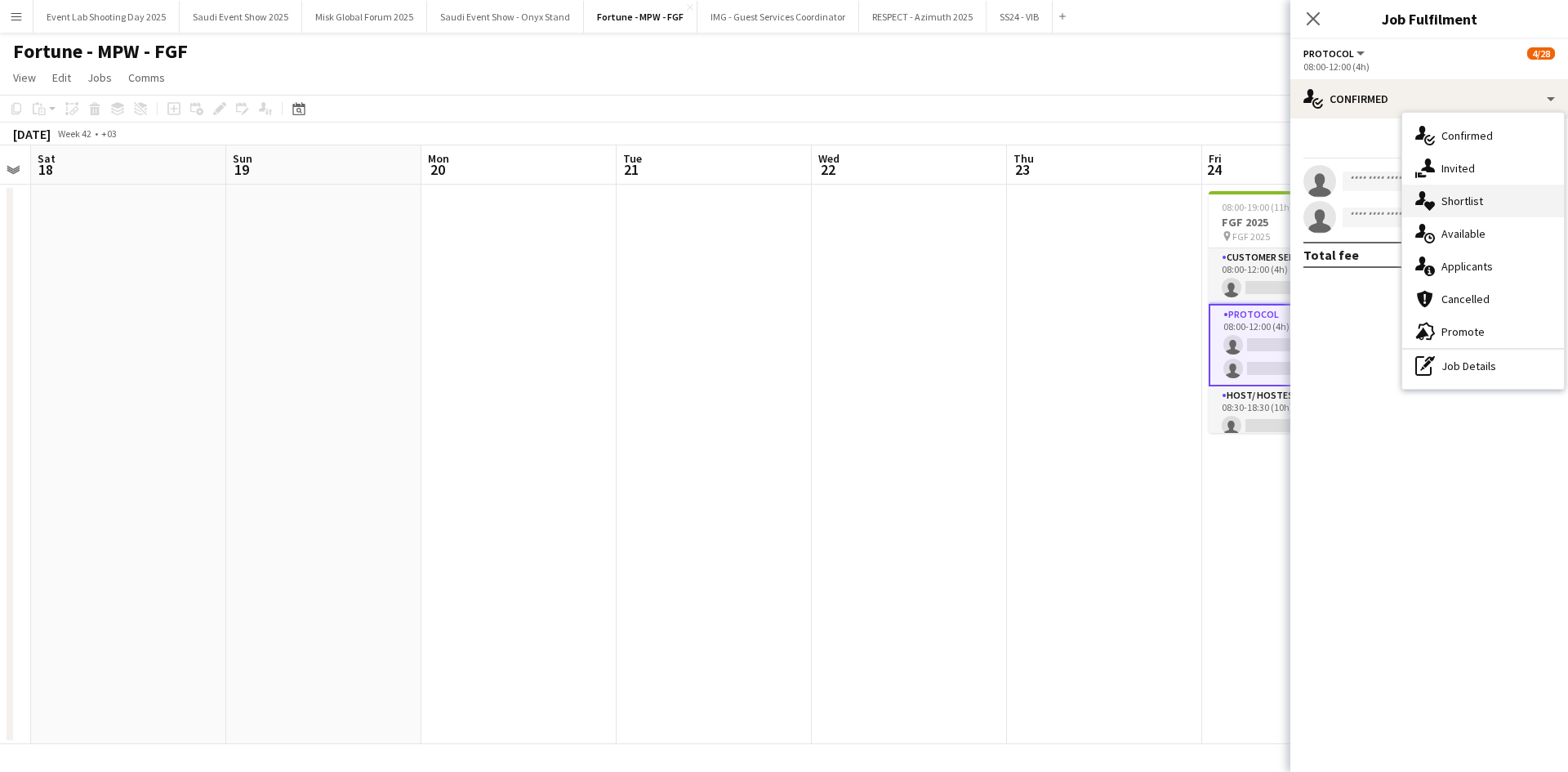
click at [1438, 196] on div "single-neutral-actions-heart Shortlist" at bounding box center [1483, 201] width 162 height 32
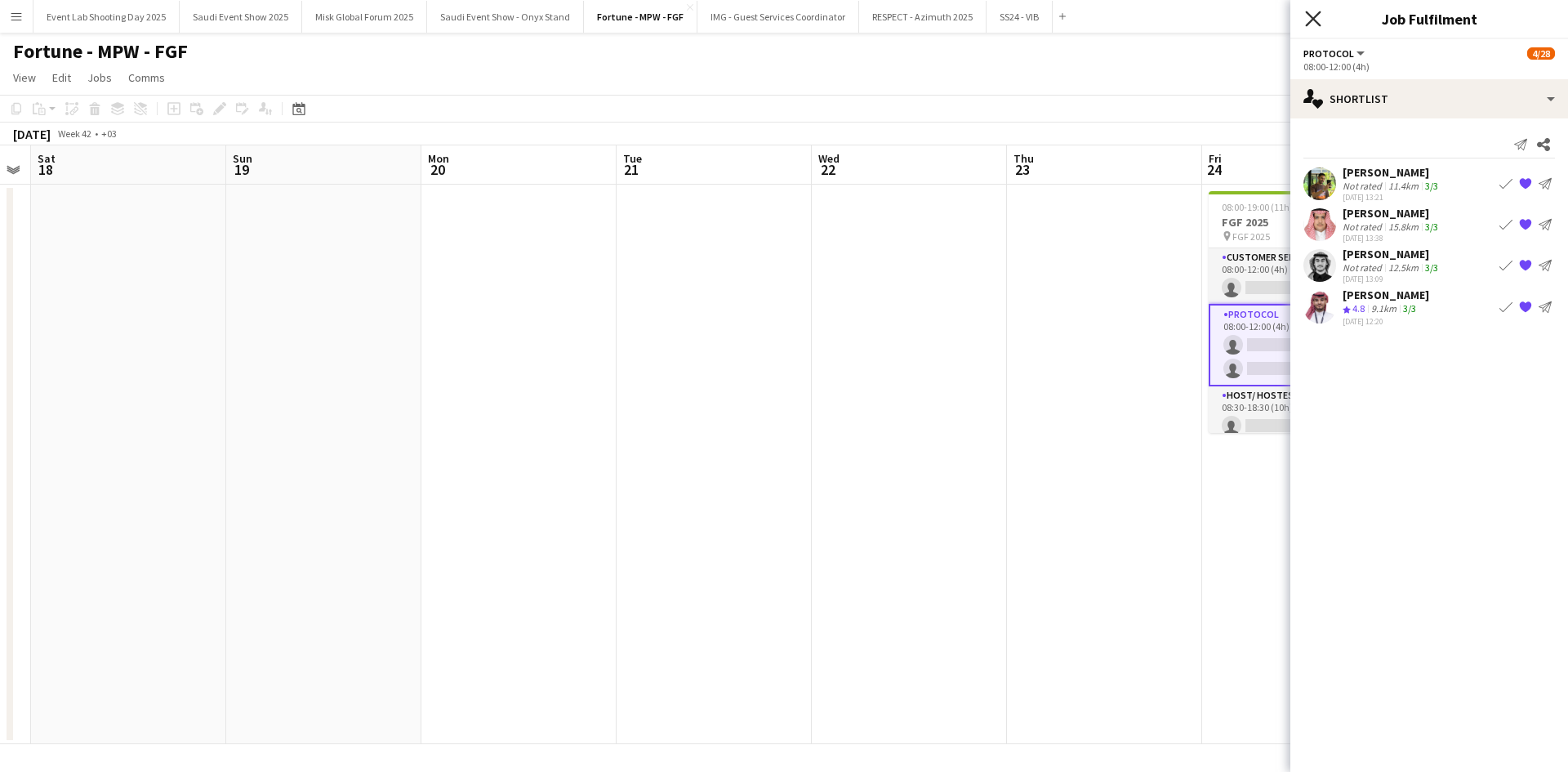
click at [1305, 23] on icon "Close pop-in" at bounding box center [1313, 18] width 16 height 16
